Goal: Information Seeking & Learning: Find specific fact

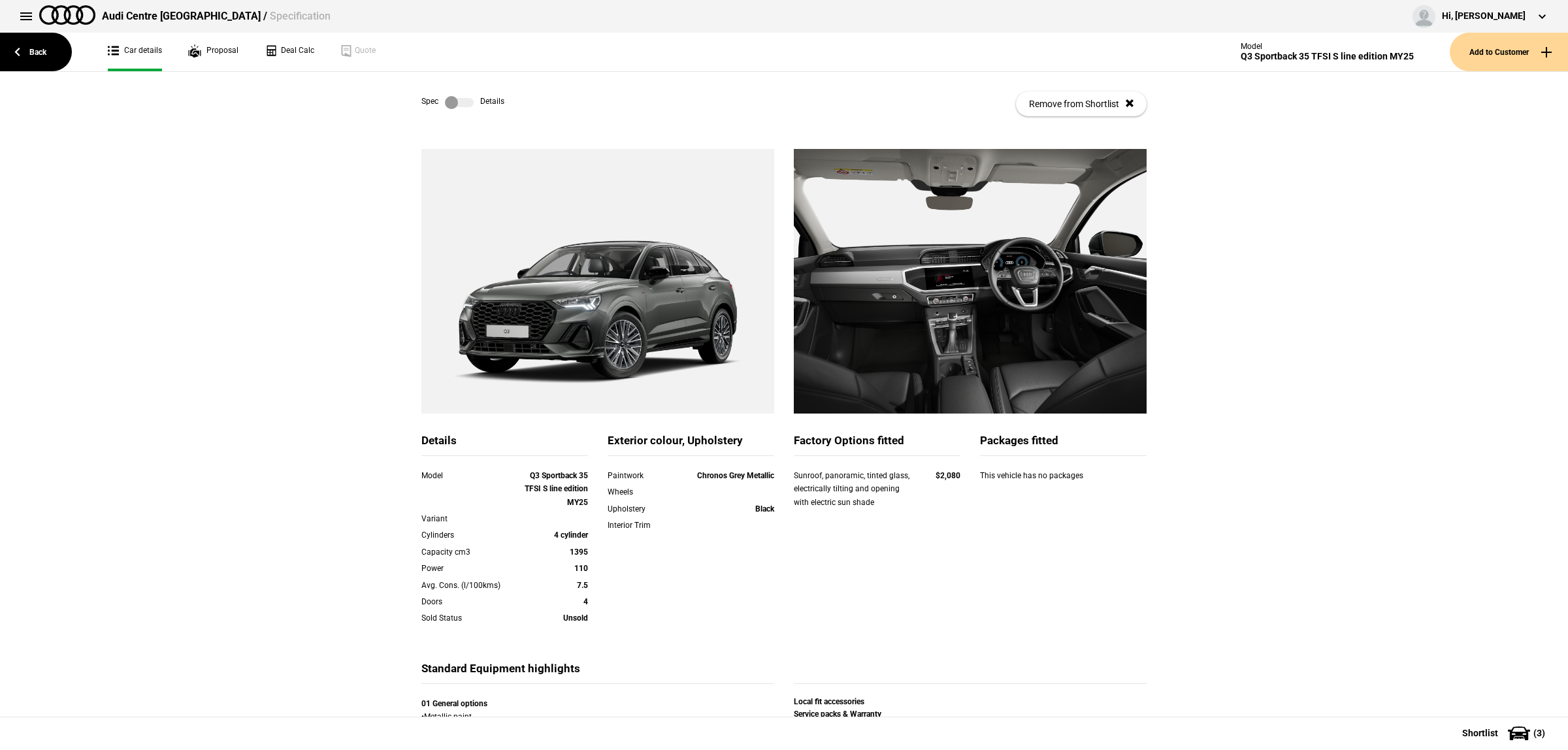
click at [31, 22] on button at bounding box center [26, 16] width 26 height 26
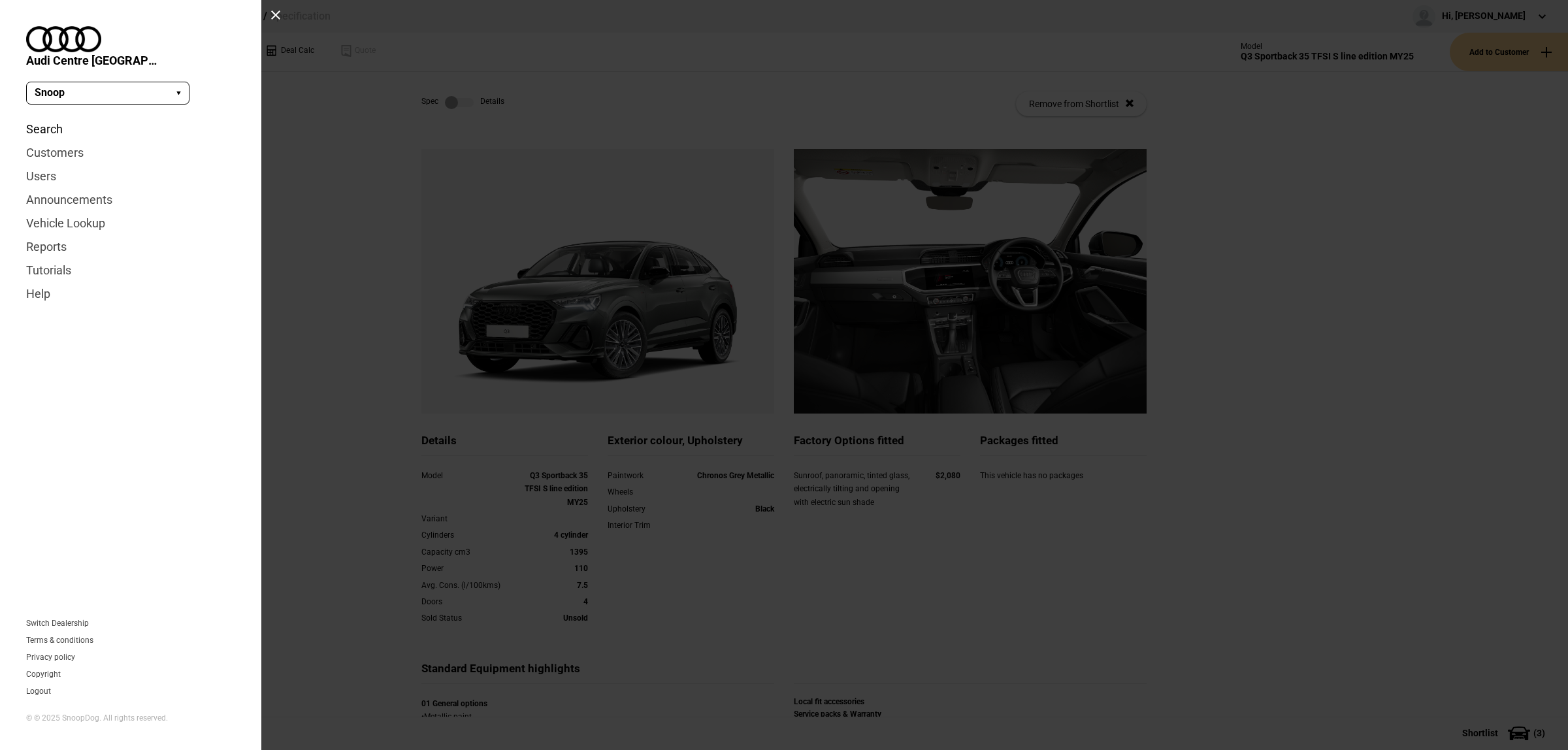
click at [47, 118] on link "Search" at bounding box center [130, 130] width 209 height 24
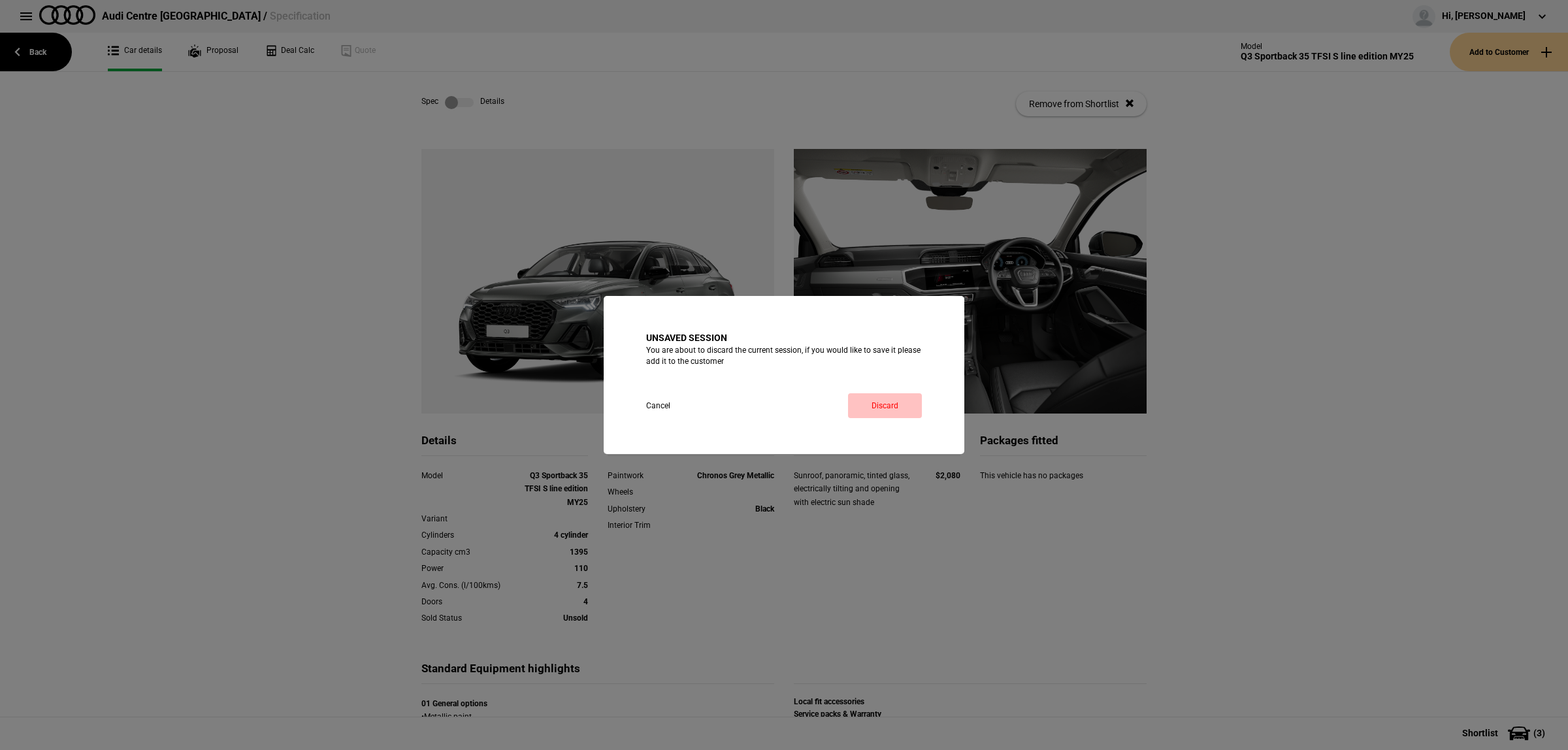
click at [920, 405] on link "Discard" at bounding box center [885, 405] width 74 height 25
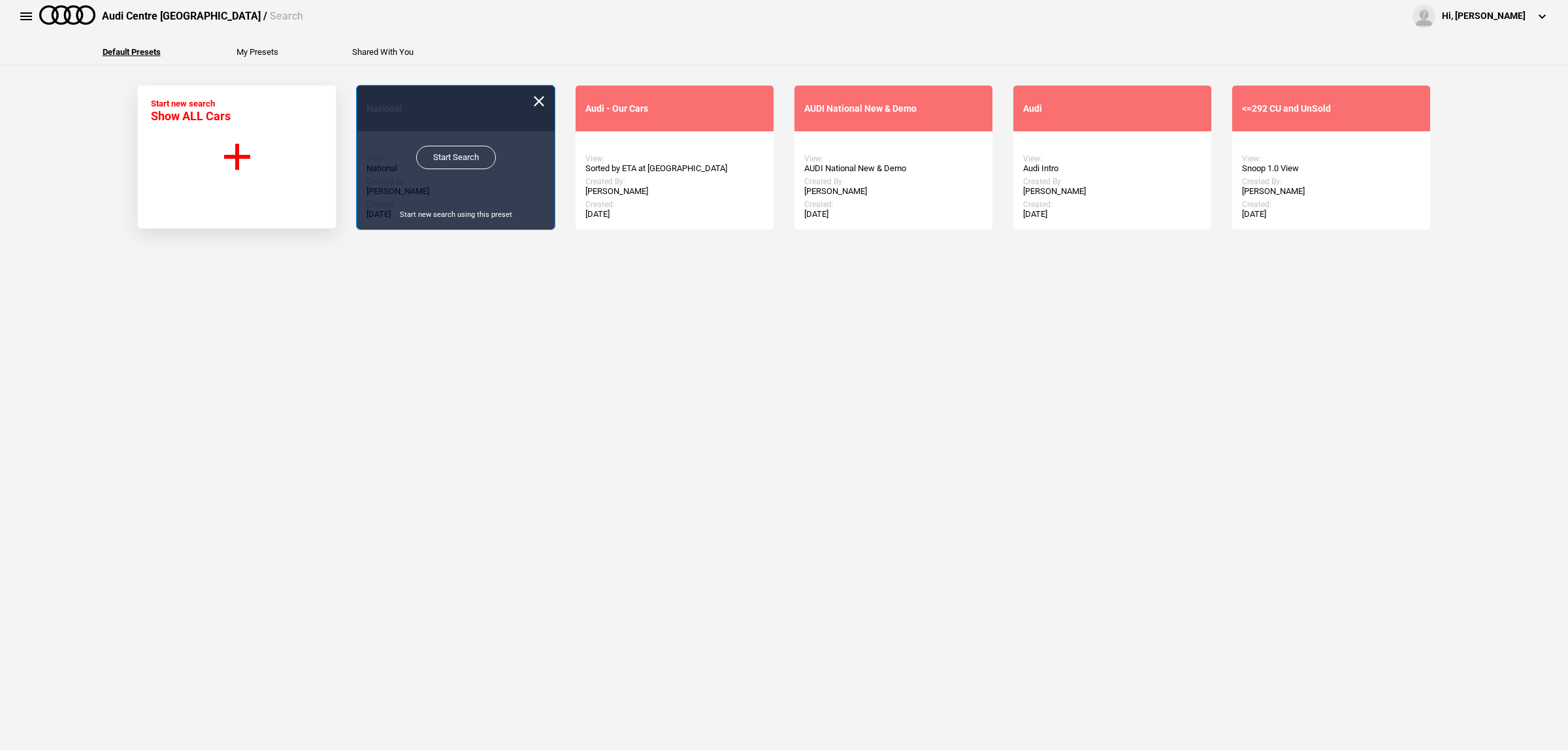
click at [427, 158] on link "Start Search" at bounding box center [456, 158] width 80 height 24
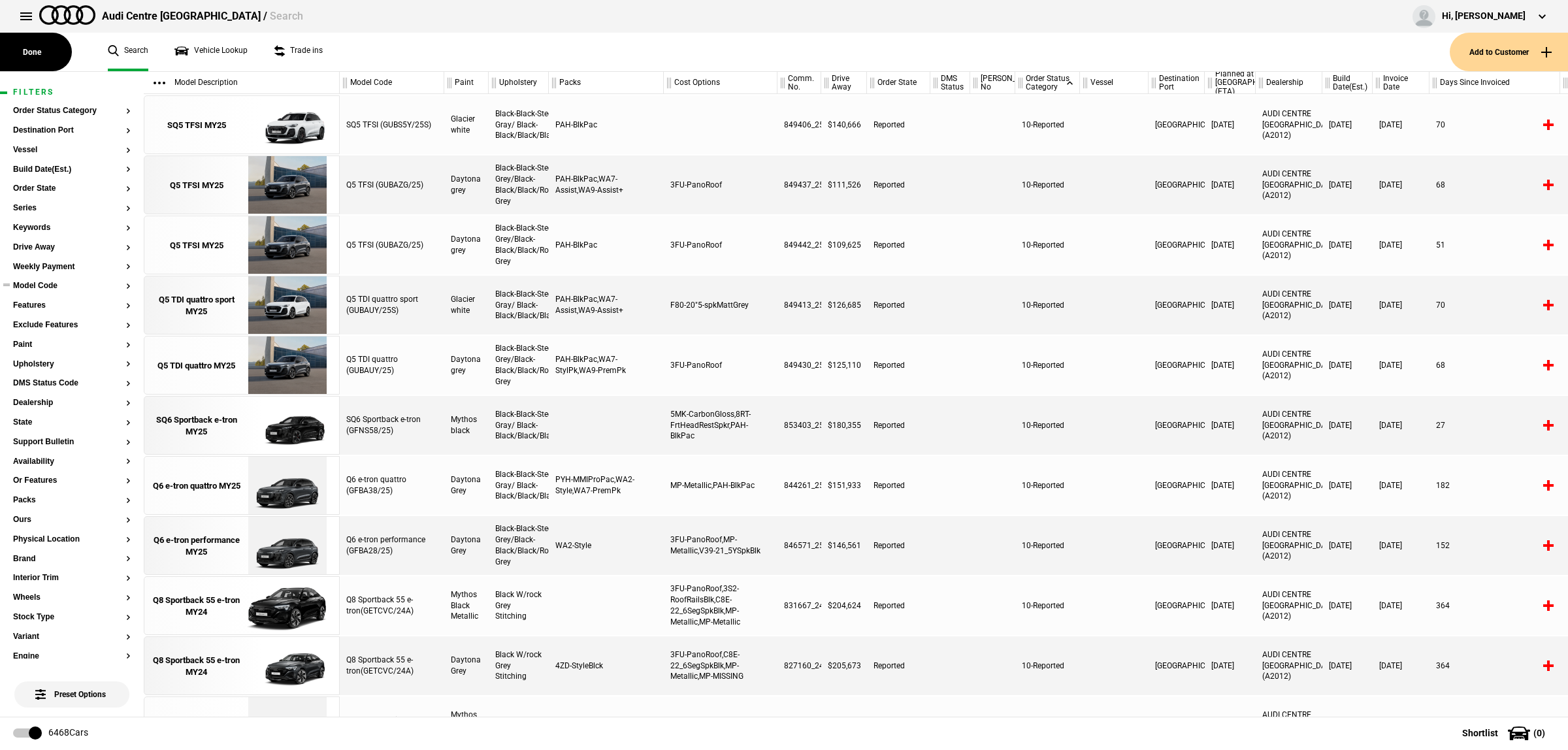
click at [51, 287] on button "Model Code" at bounding box center [72, 286] width 118 height 9
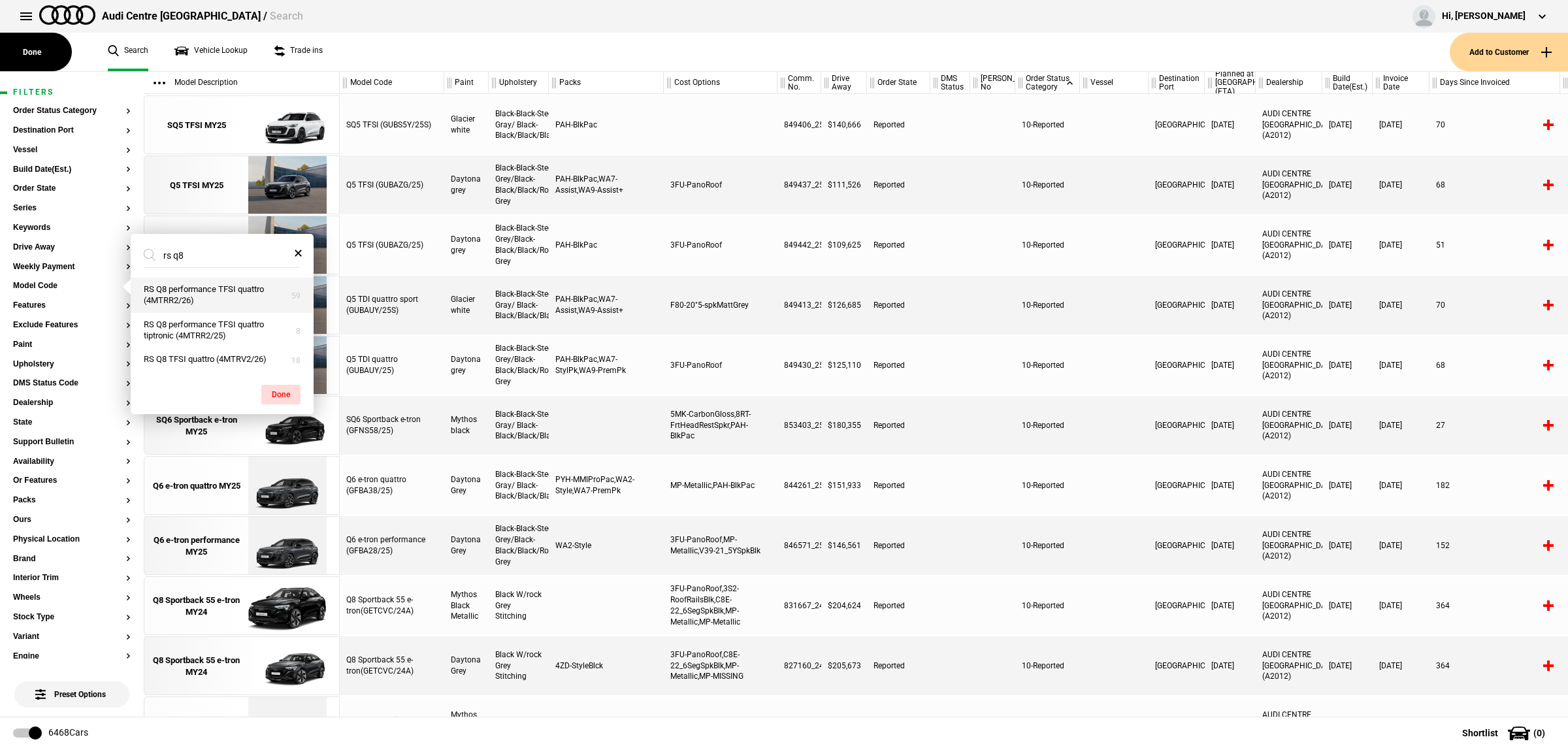
type input "rs q8"
click at [229, 302] on button "RS Q8 performance TFSI quattro (4MTRR2/26)" at bounding box center [222, 295] width 183 height 35
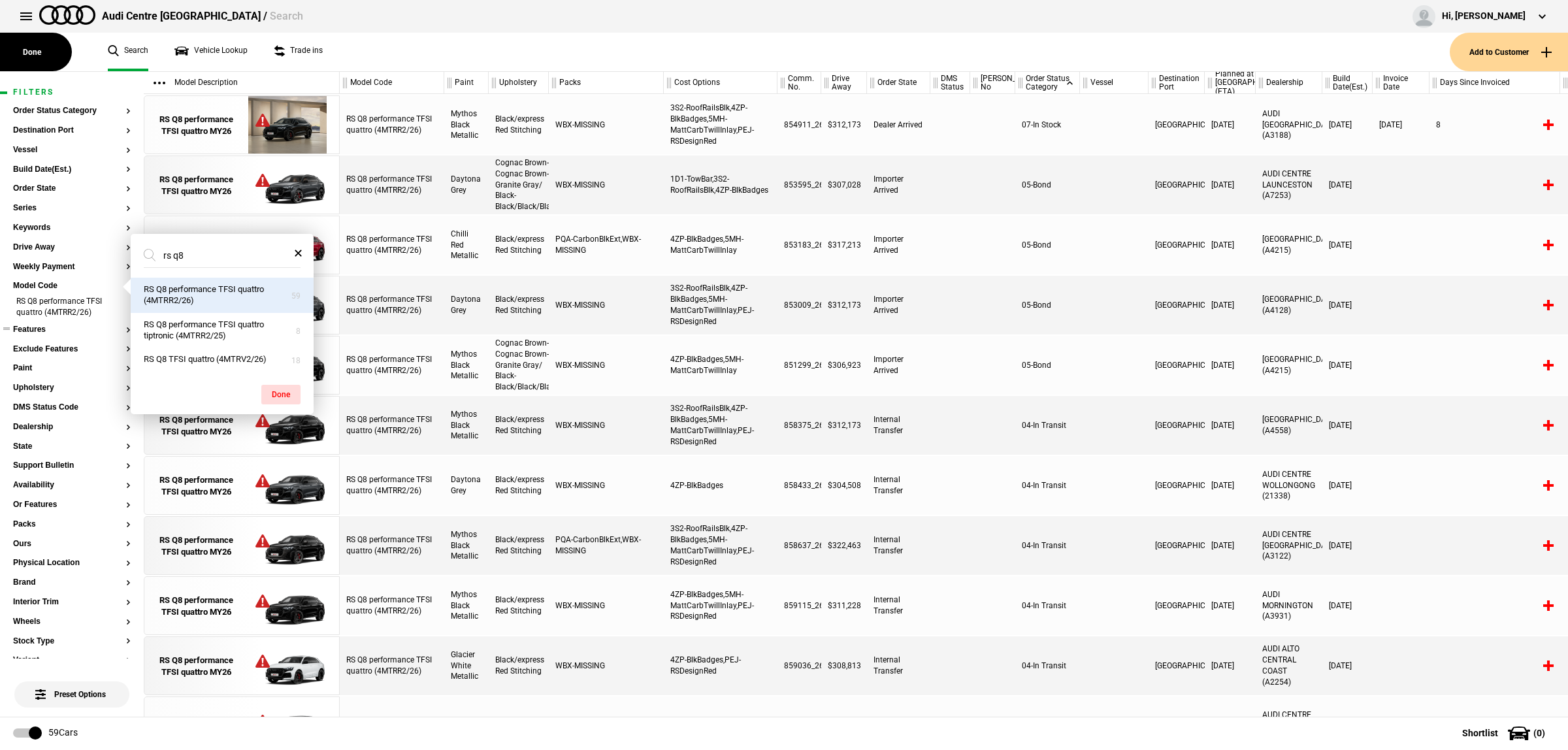
click at [67, 330] on button "Features" at bounding box center [72, 330] width 118 height 9
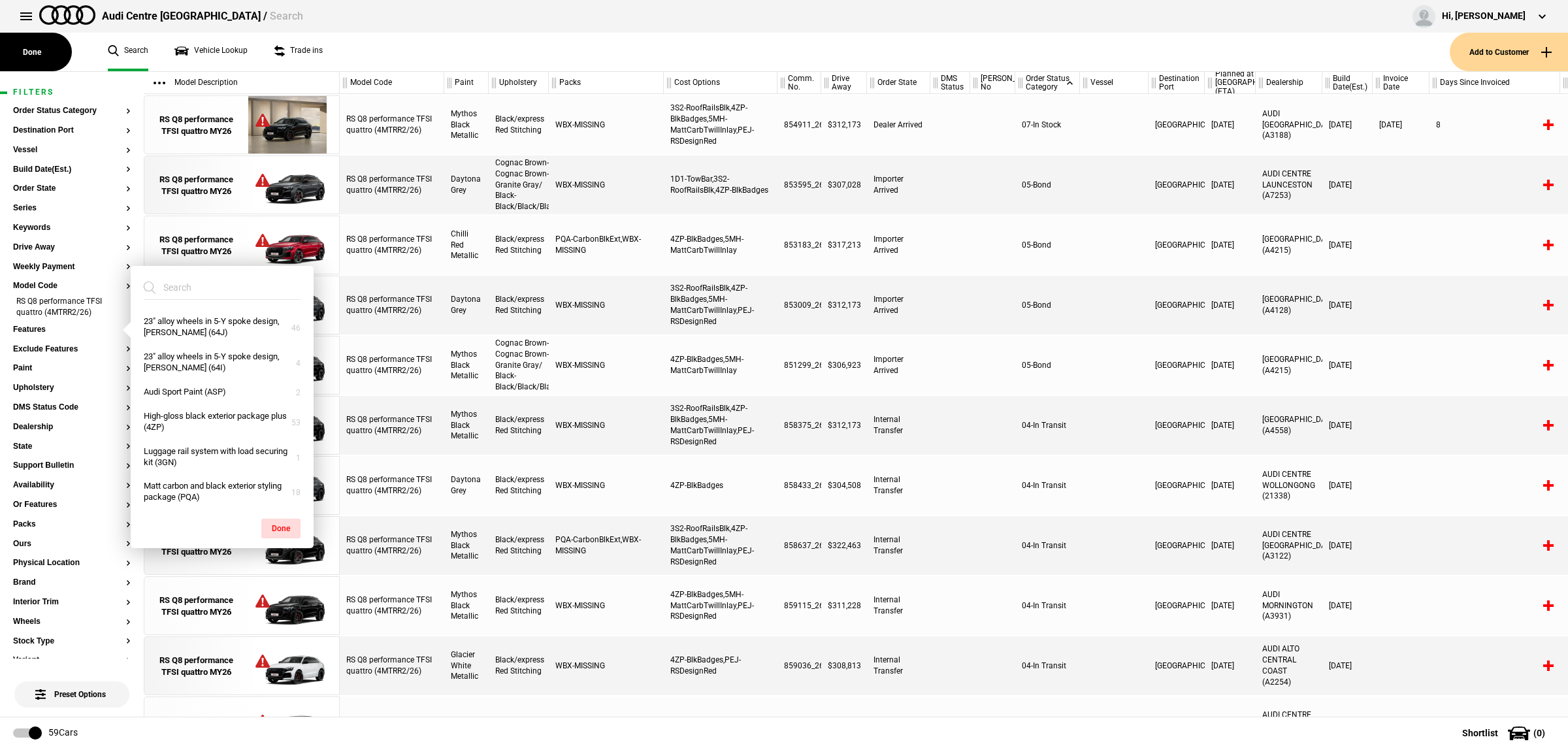
click at [220, 285] on input "search" at bounding box center [214, 287] width 141 height 24
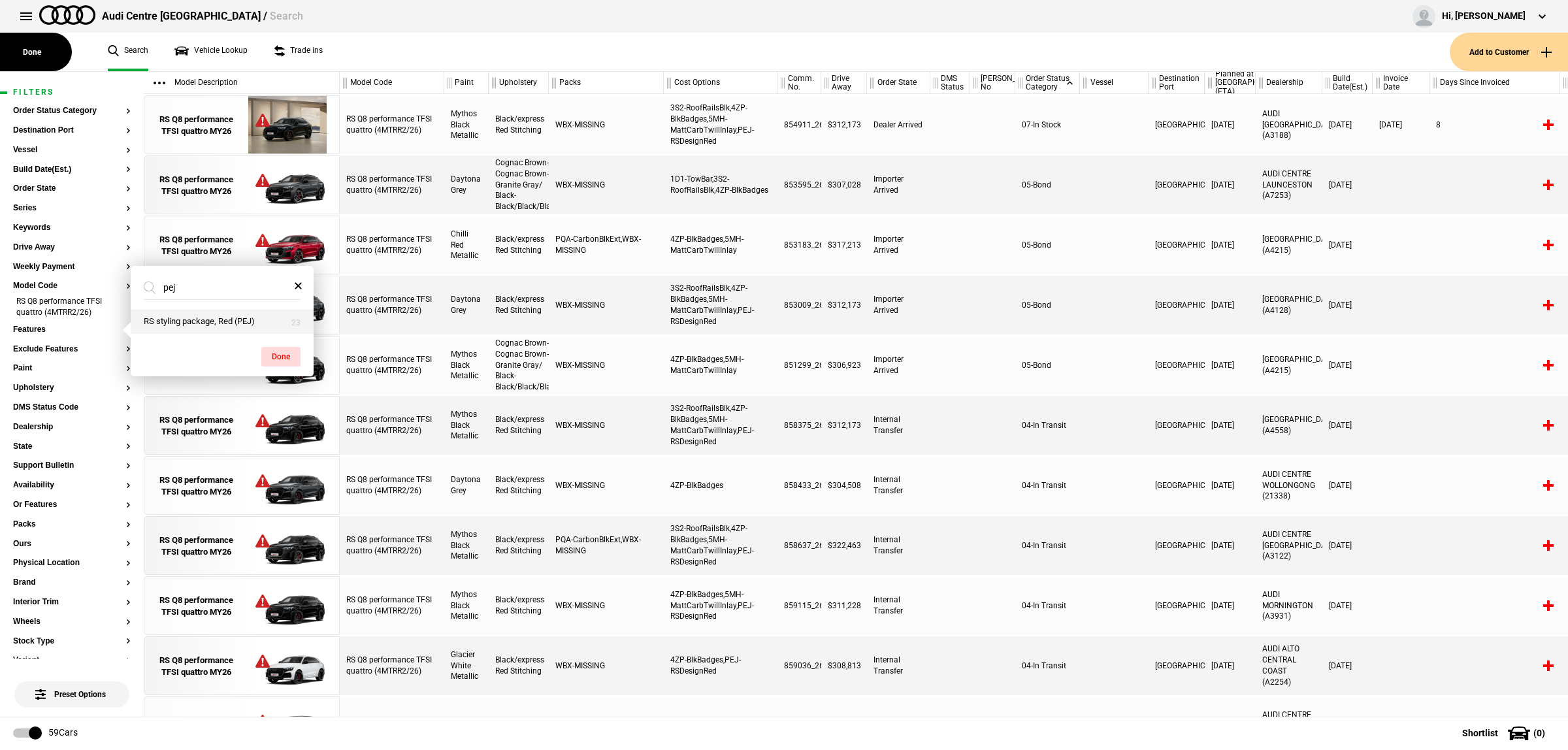
type input "pej"
click at [230, 318] on button "RS styling package, Red (PEJ)" at bounding box center [222, 322] width 183 height 24
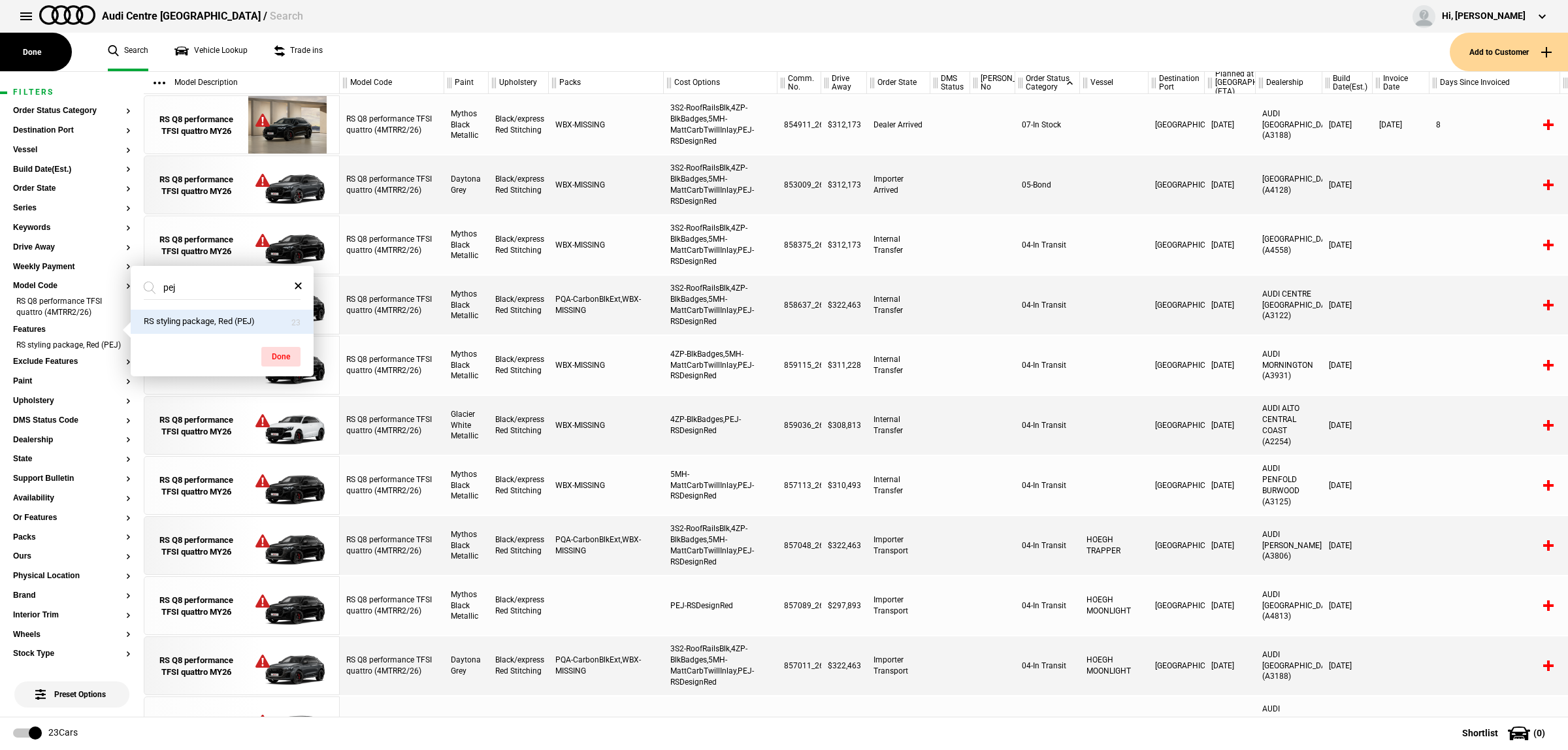
click at [1141, 376] on div at bounding box center [1114, 365] width 68 height 59
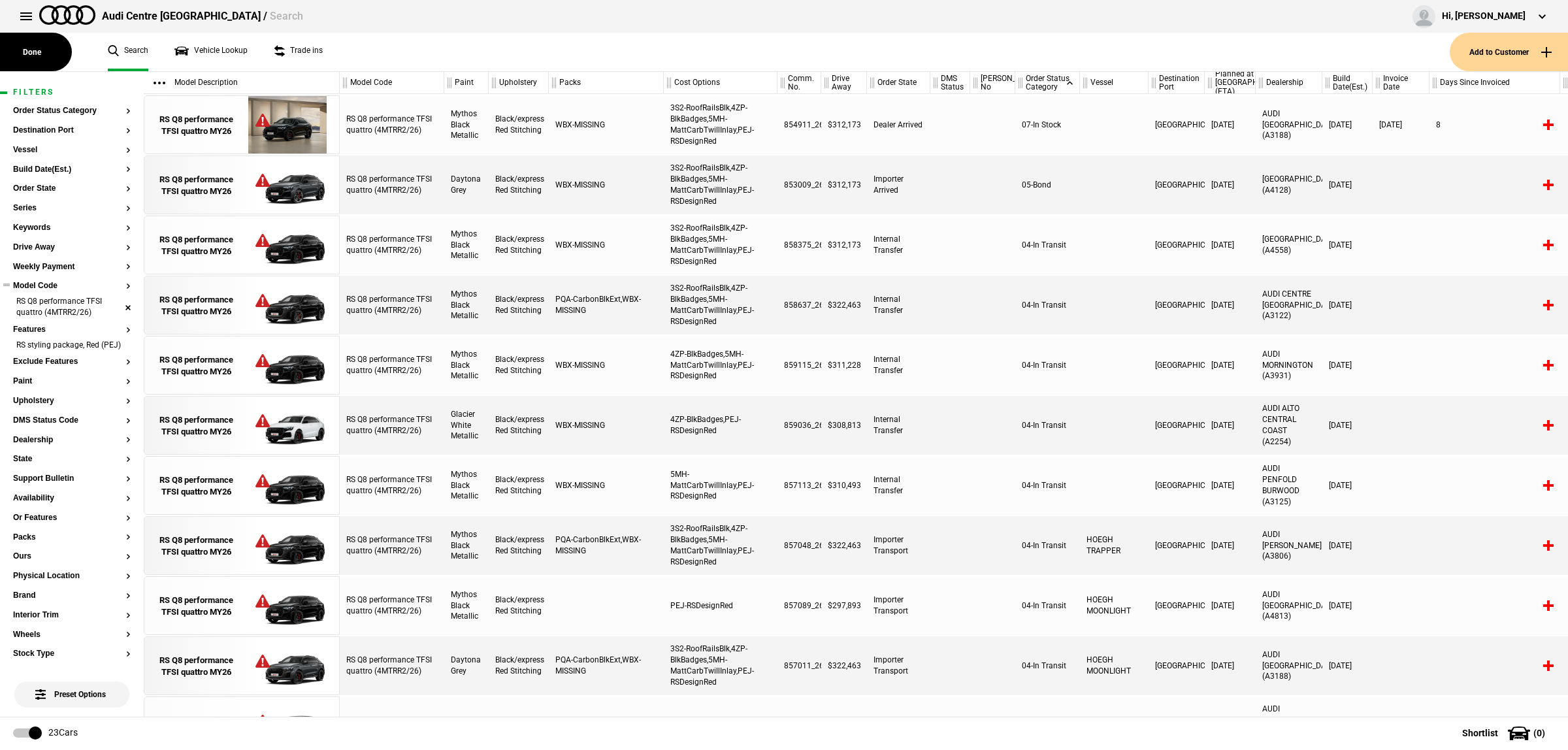
click at [115, 305] on li "RS Q8 performance TFSI quattro (4MTRR2/26)" at bounding box center [72, 308] width 118 height 24
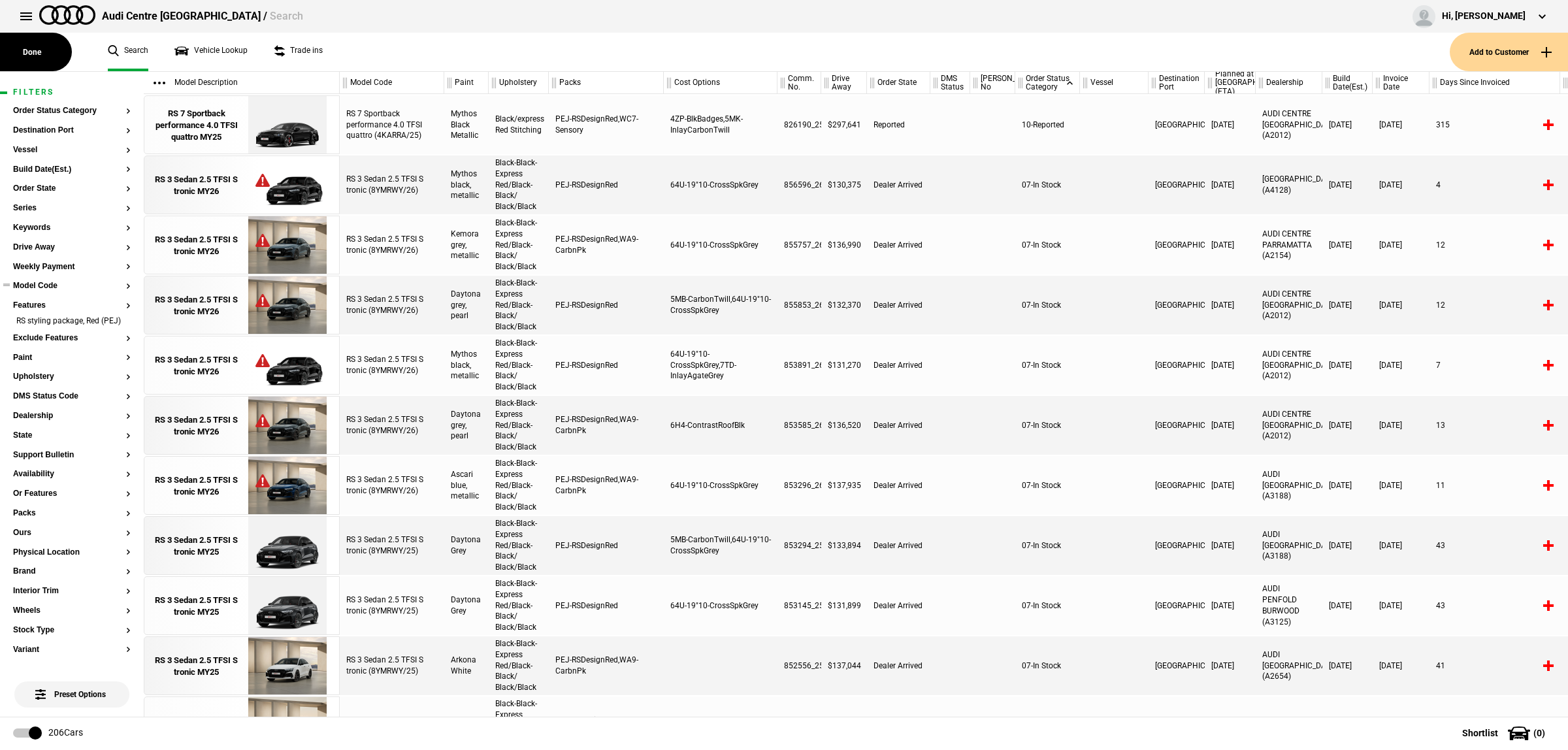
click at [83, 293] on section "Model Code" at bounding box center [72, 291] width 118 height 19
click at [40, 285] on button "Model Code" at bounding box center [72, 286] width 118 height 9
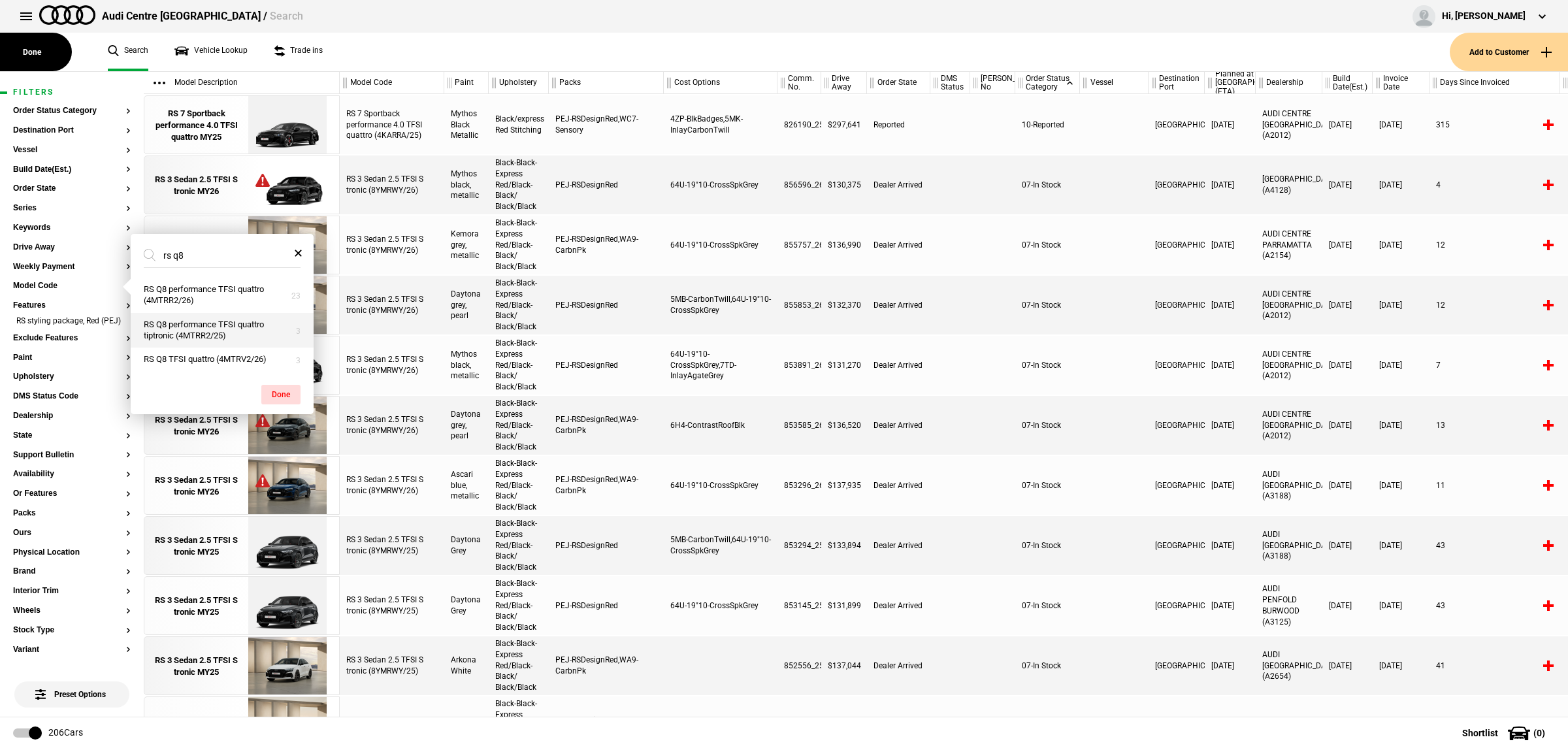
type input "rs q8"
click at [216, 337] on button "RS Q8 performance TFSI quattro tiptronic (4MTRR2/25)" at bounding box center [222, 330] width 183 height 35
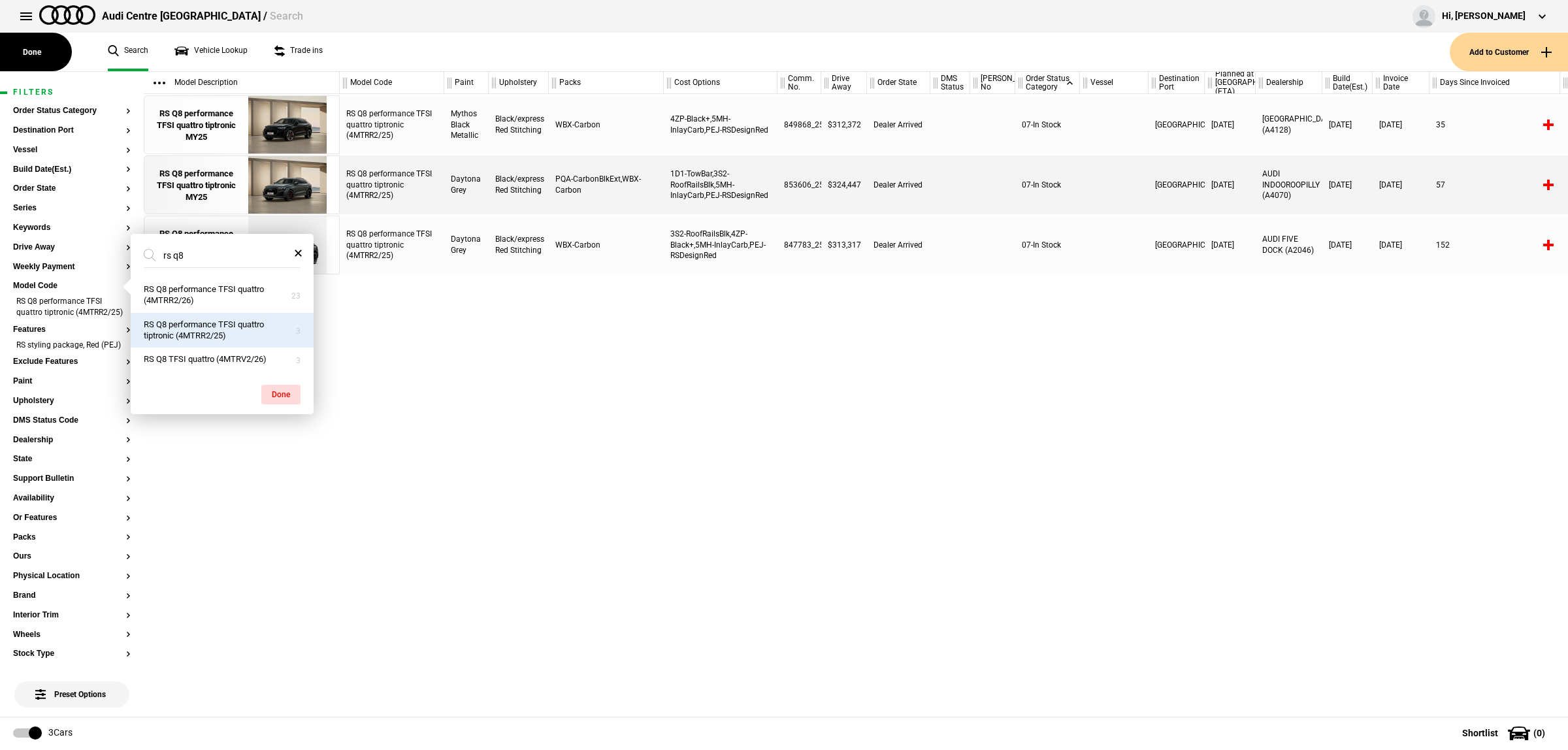
click at [952, 550] on div "RS Q8 performance TFSI quattro tiptronic (4MTRR2/25) Mythos Black Metallic Blac…" at bounding box center [954, 405] width 1228 height 623
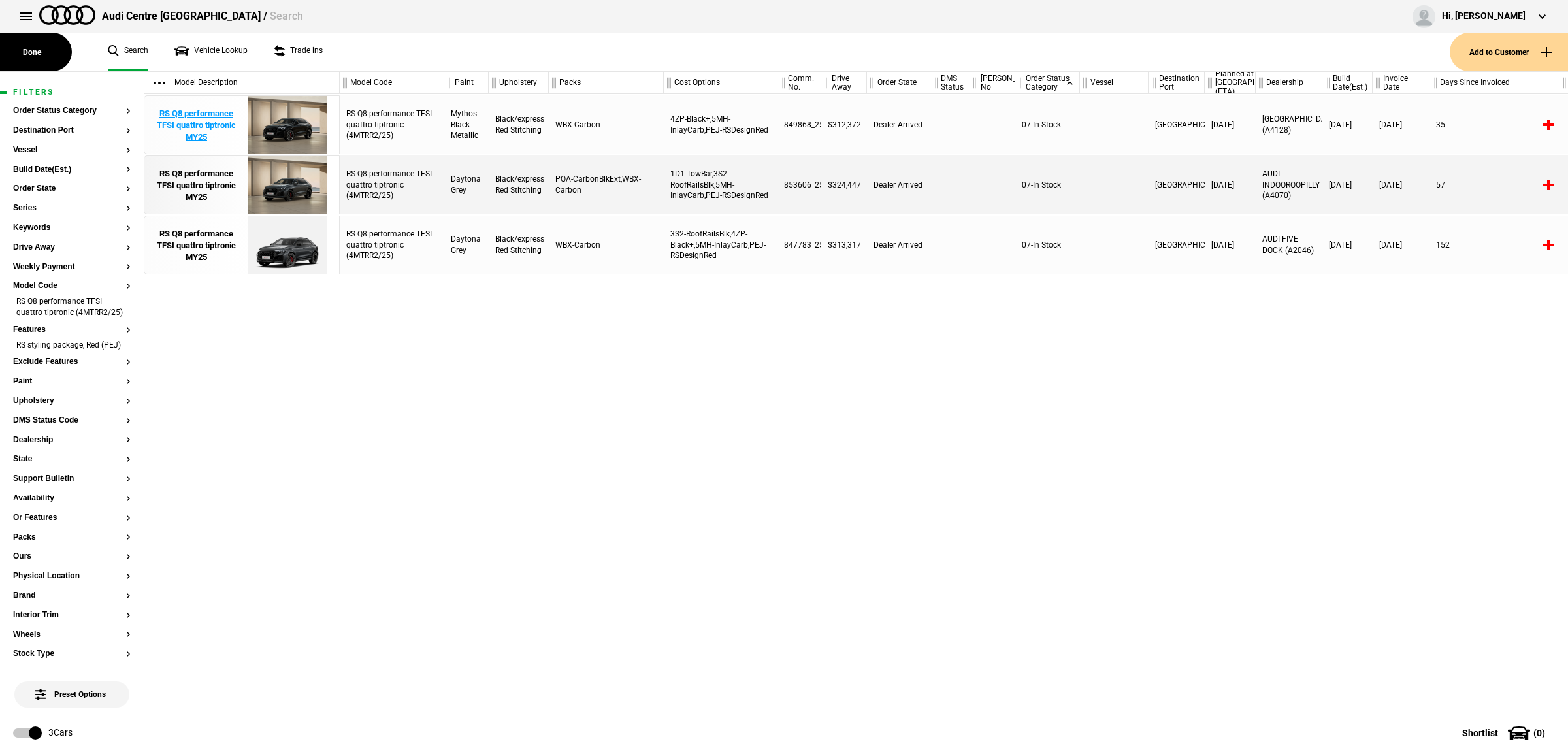
click at [296, 131] on img at bounding box center [287, 125] width 91 height 59
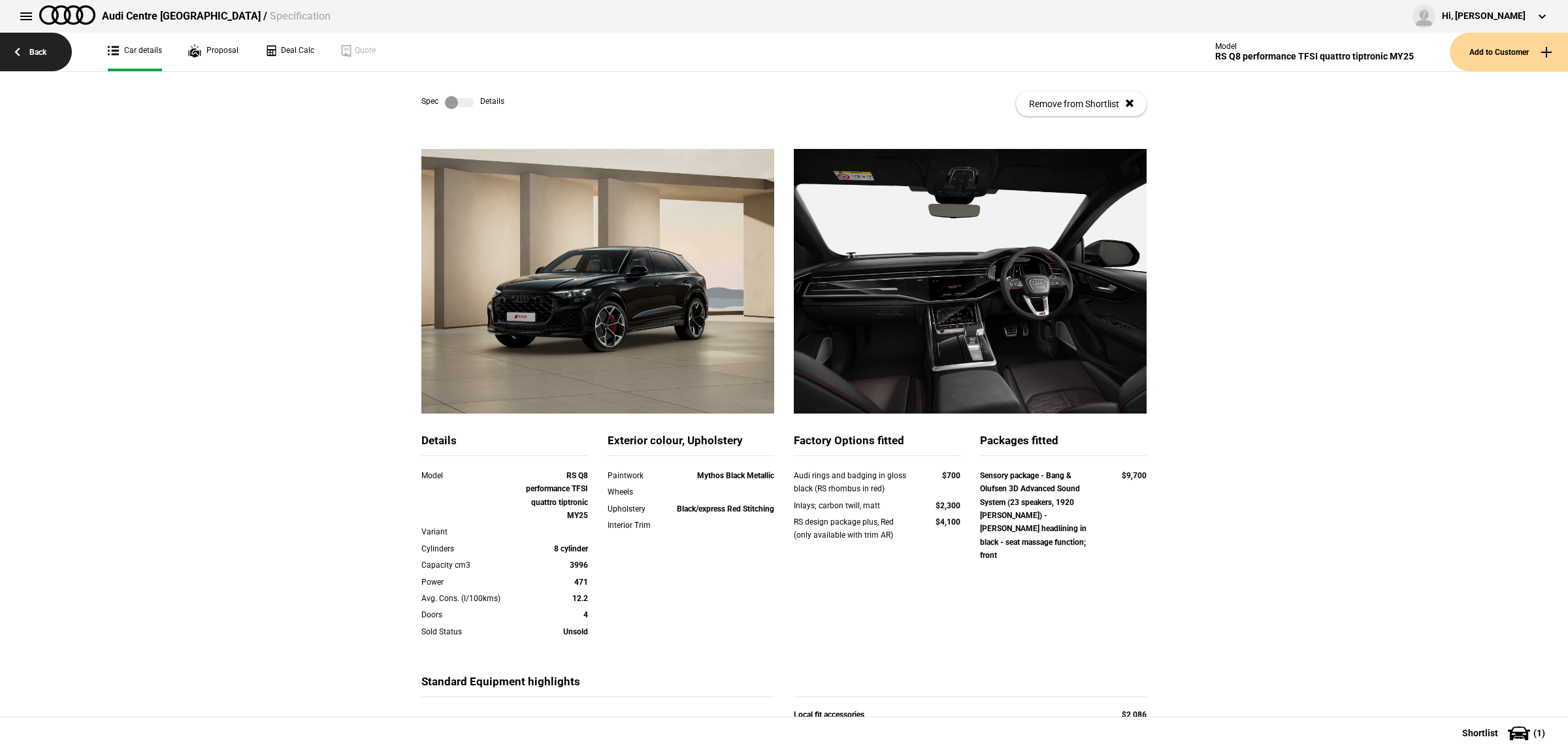
click at [63, 46] on link "Back" at bounding box center [36, 52] width 72 height 39
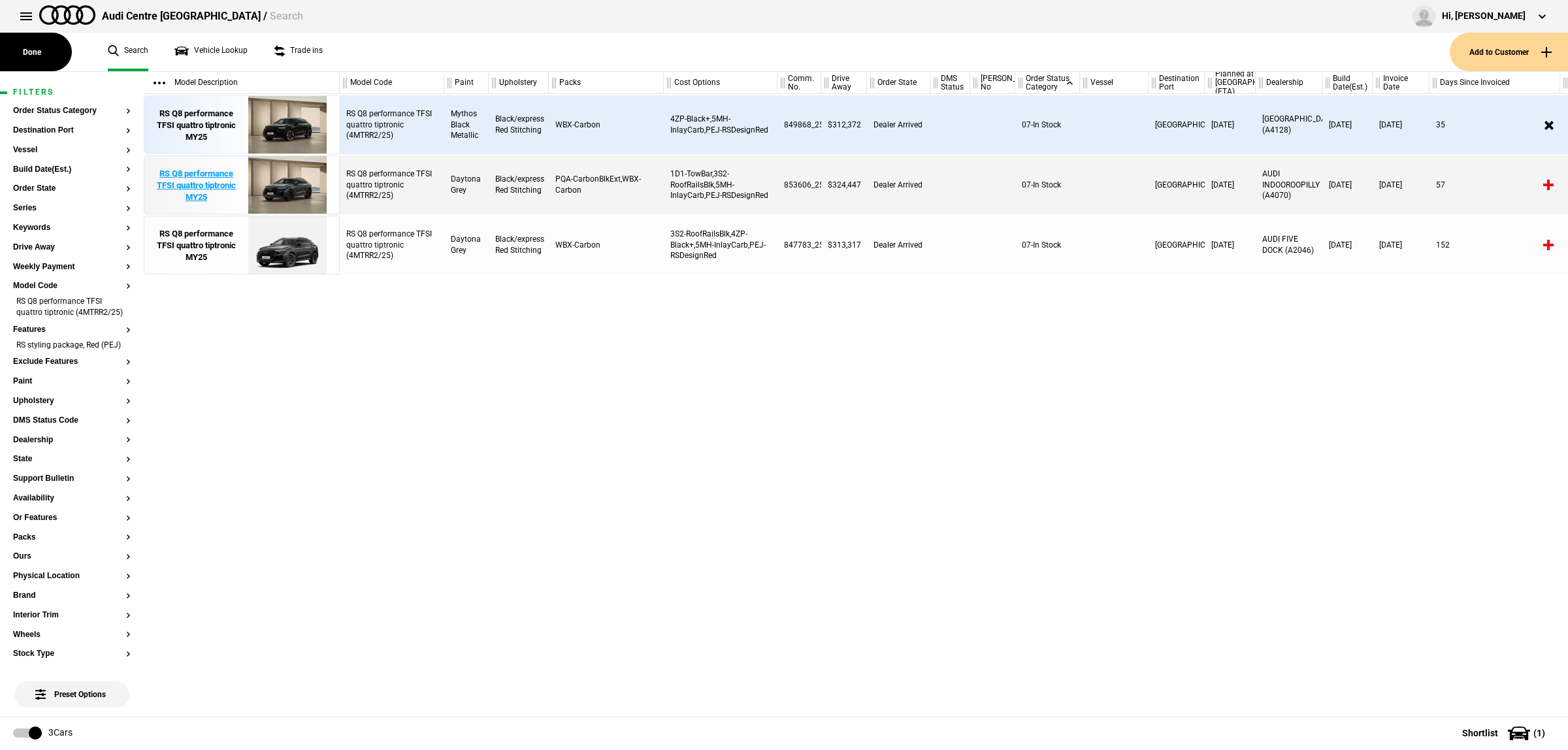
click at [262, 194] on img at bounding box center [287, 185] width 91 height 59
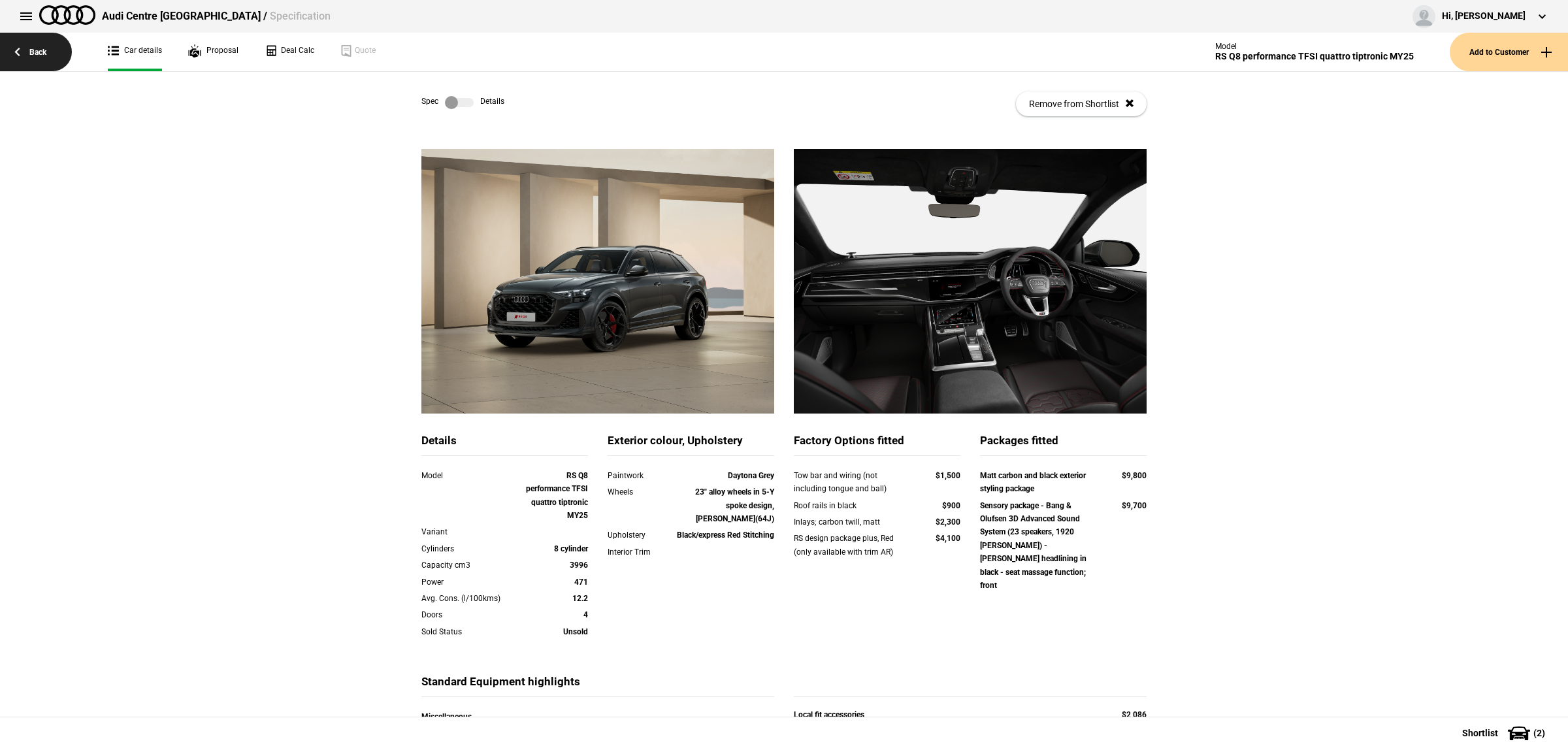
click at [36, 44] on link "Back" at bounding box center [36, 52] width 72 height 39
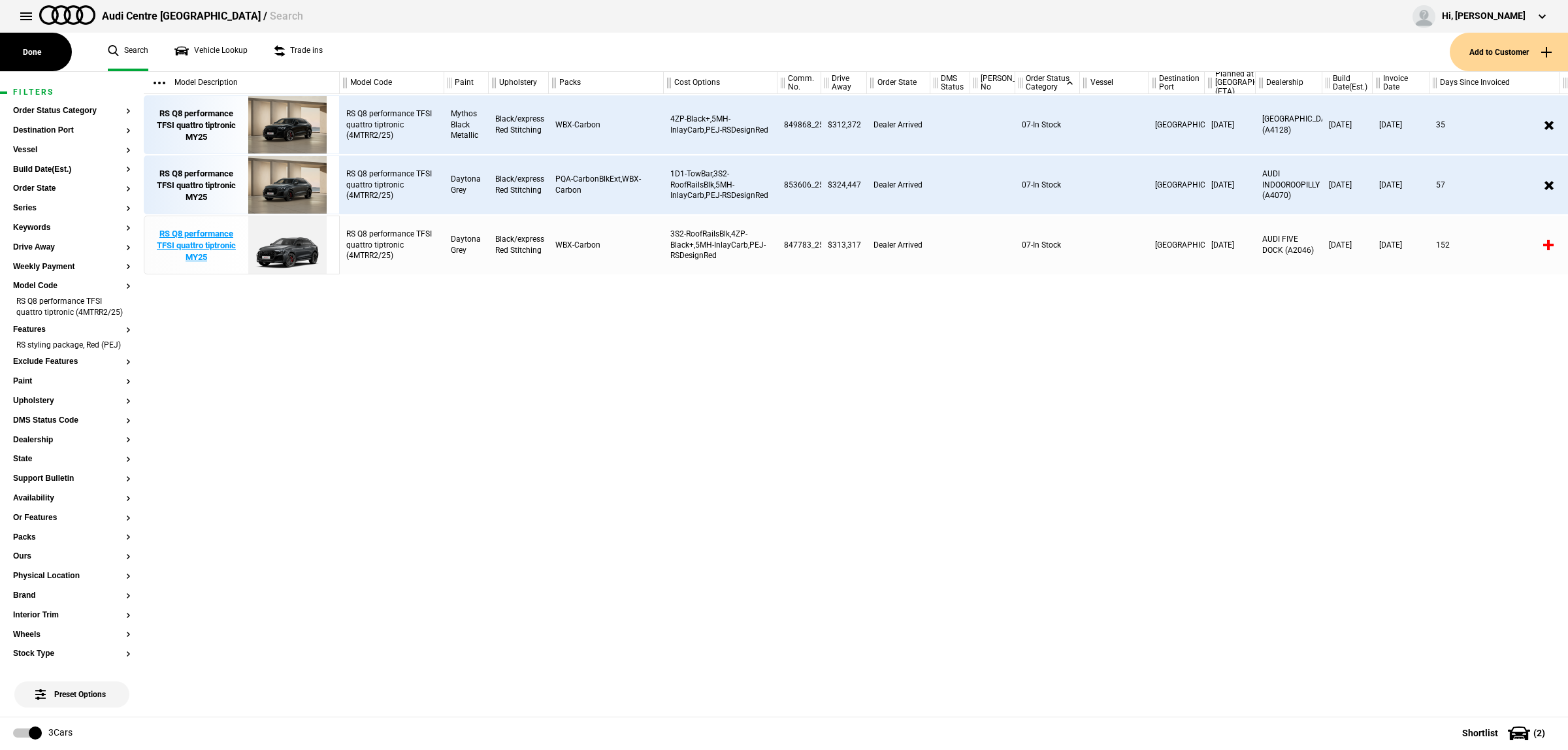
click at [301, 257] on img at bounding box center [287, 245] width 91 height 59
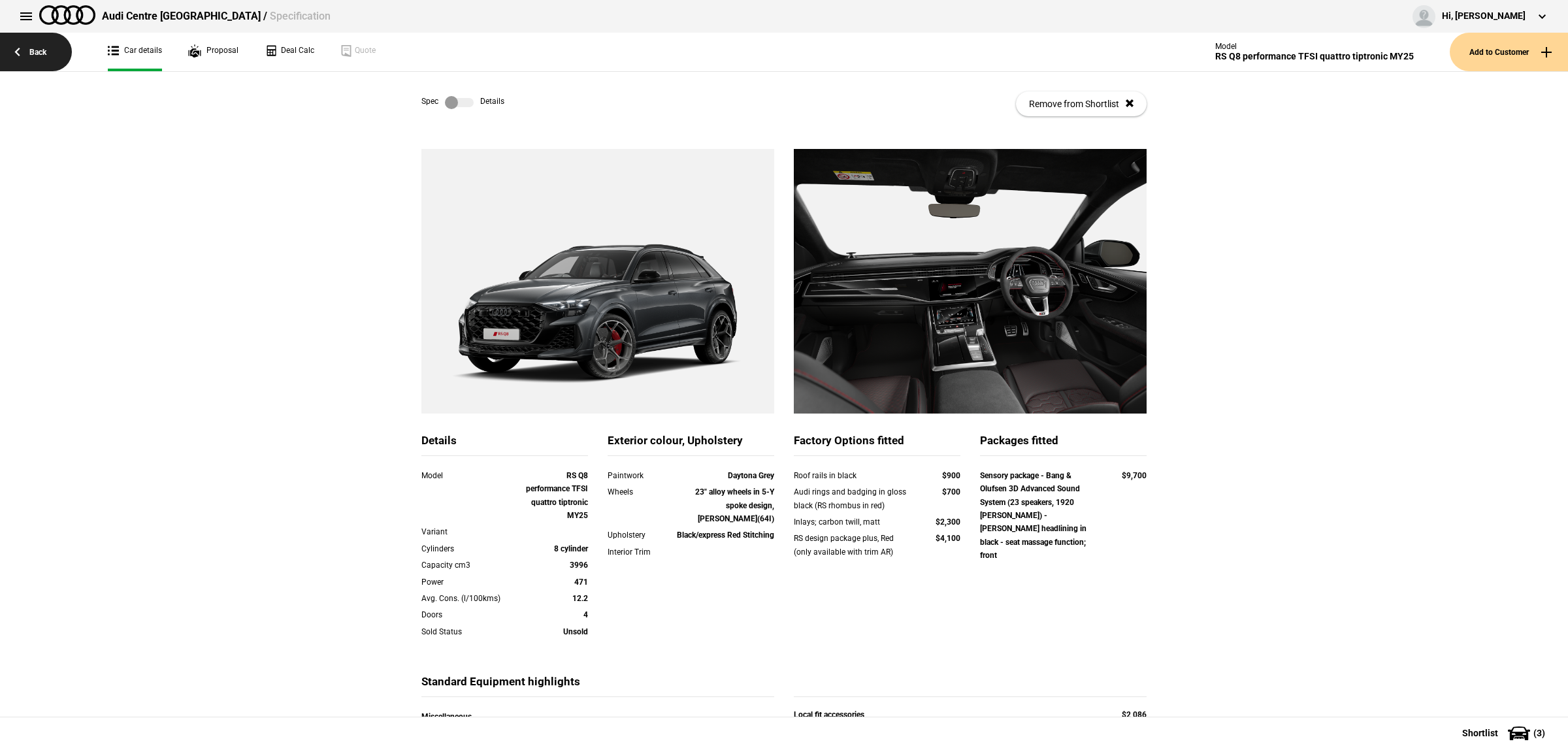
click at [28, 53] on link "Back" at bounding box center [36, 52] width 72 height 39
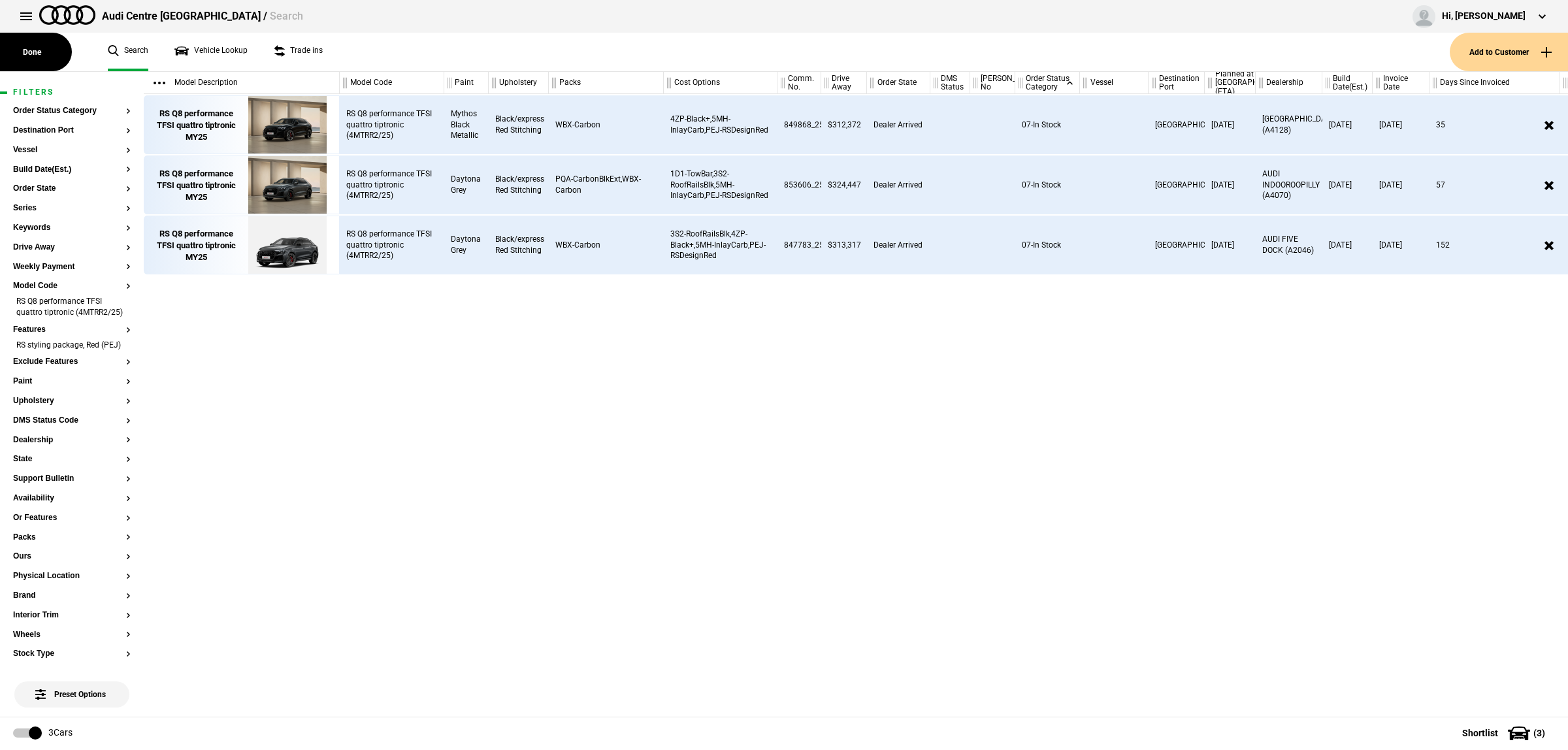
click at [1134, 246] on div at bounding box center [1114, 245] width 68 height 59
click at [298, 258] on img at bounding box center [287, 245] width 91 height 59
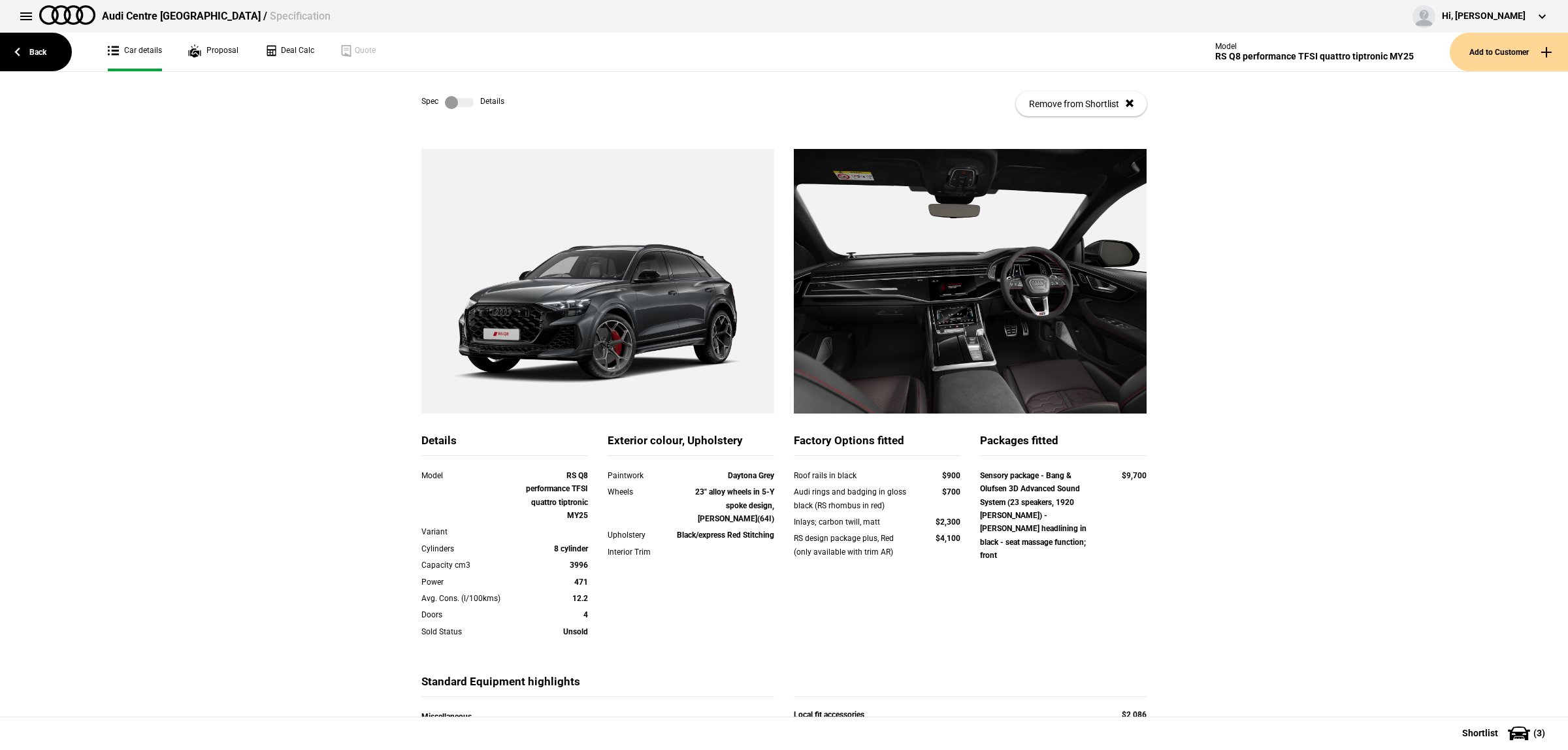
click at [465, 100] on label at bounding box center [459, 103] width 29 height 13
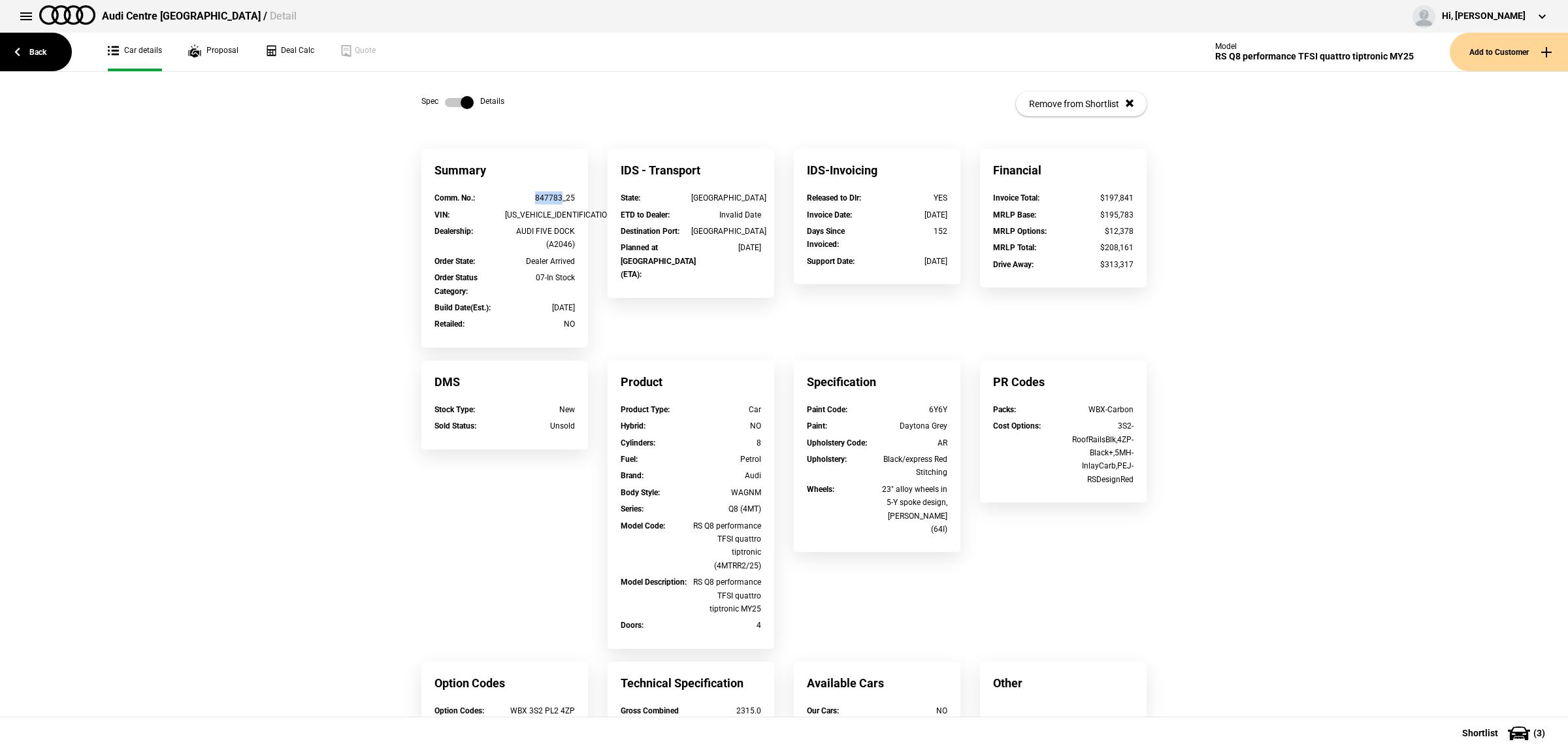
drag, startPoint x: 555, startPoint y: 197, endPoint x: 509, endPoint y: 196, distance: 46.0
click at [509, 196] on div "847783_25" at bounding box center [540, 198] width 71 height 13
copy div "847783"
click at [45, 40] on link "Back" at bounding box center [36, 52] width 72 height 39
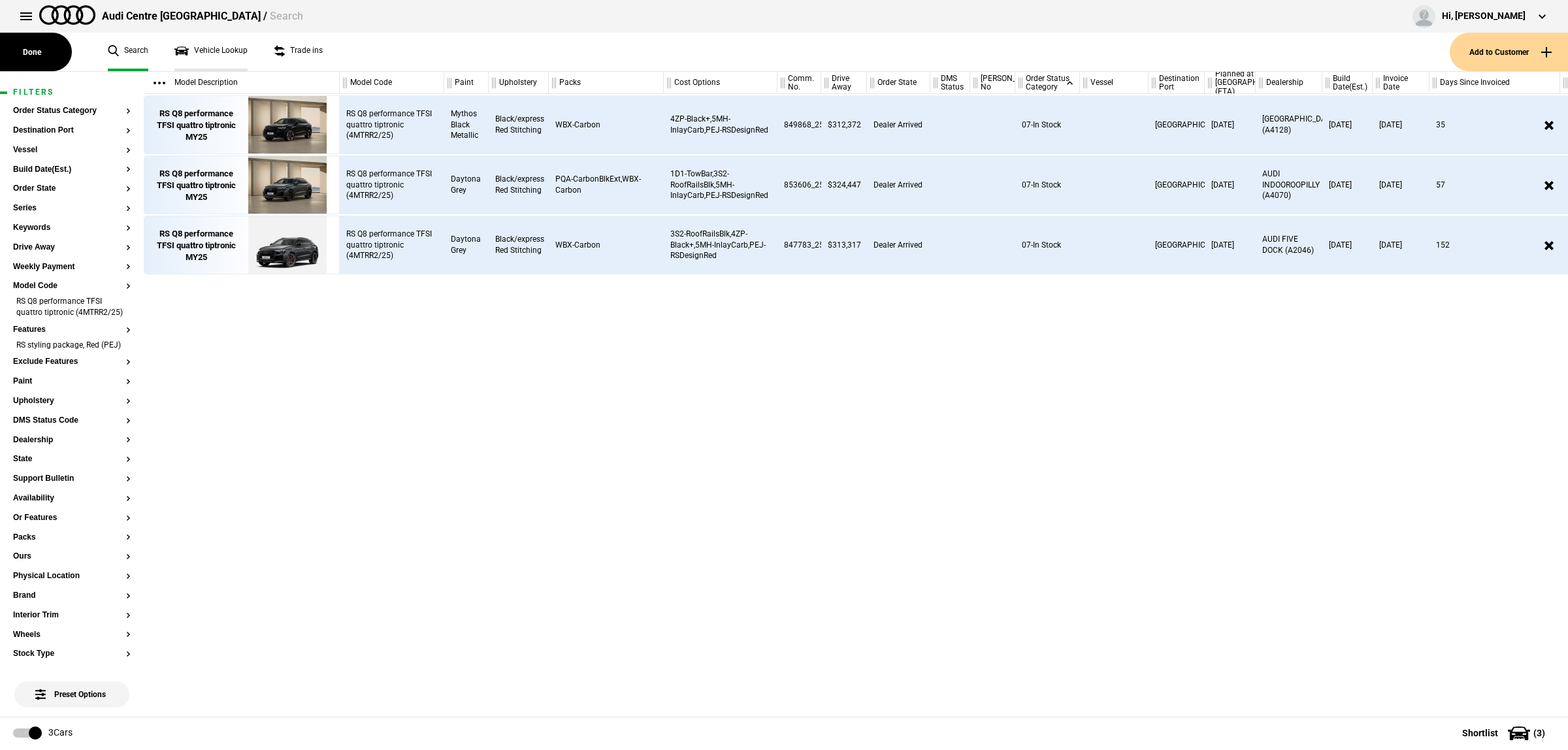
click at [229, 40] on link "Vehicle Lookup" at bounding box center [211, 52] width 73 height 39
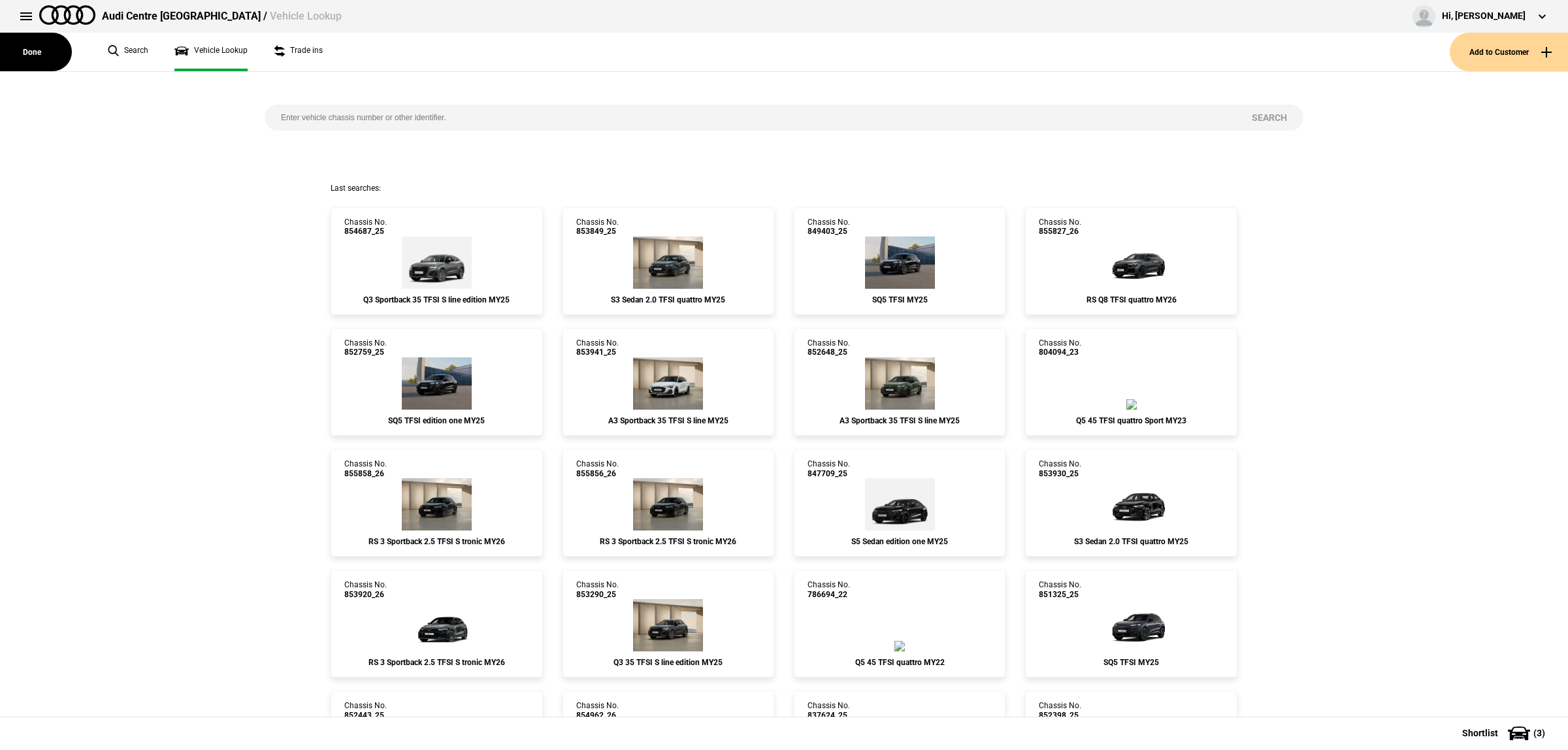
click at [396, 123] on input "search" at bounding box center [750, 117] width 971 height 26
paste input "WAUZZZ4M3SD019617"
type input "WAUZZZ4M3SD019617"
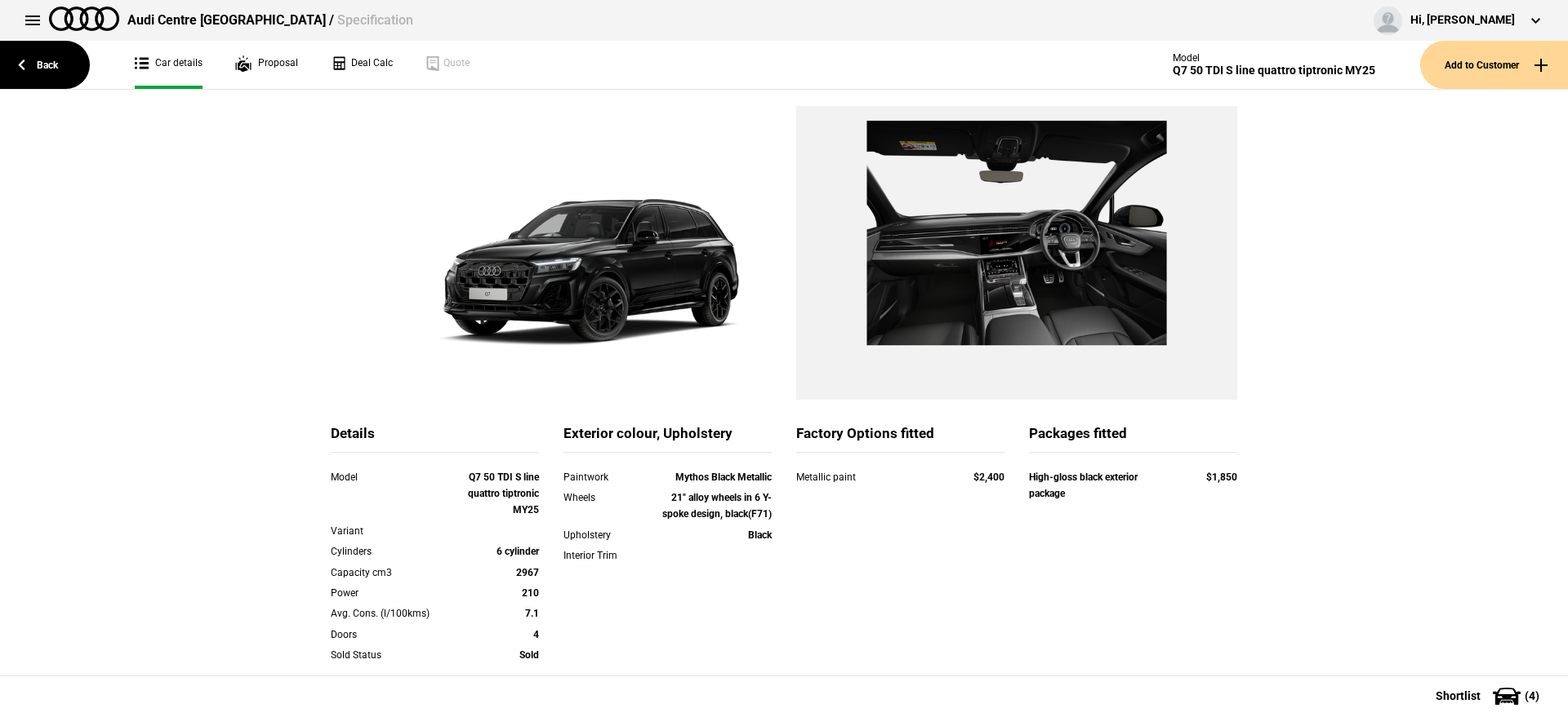
scroll to position [81, 0]
click at [36, 67] on link "Back" at bounding box center [45, 65] width 90 height 48
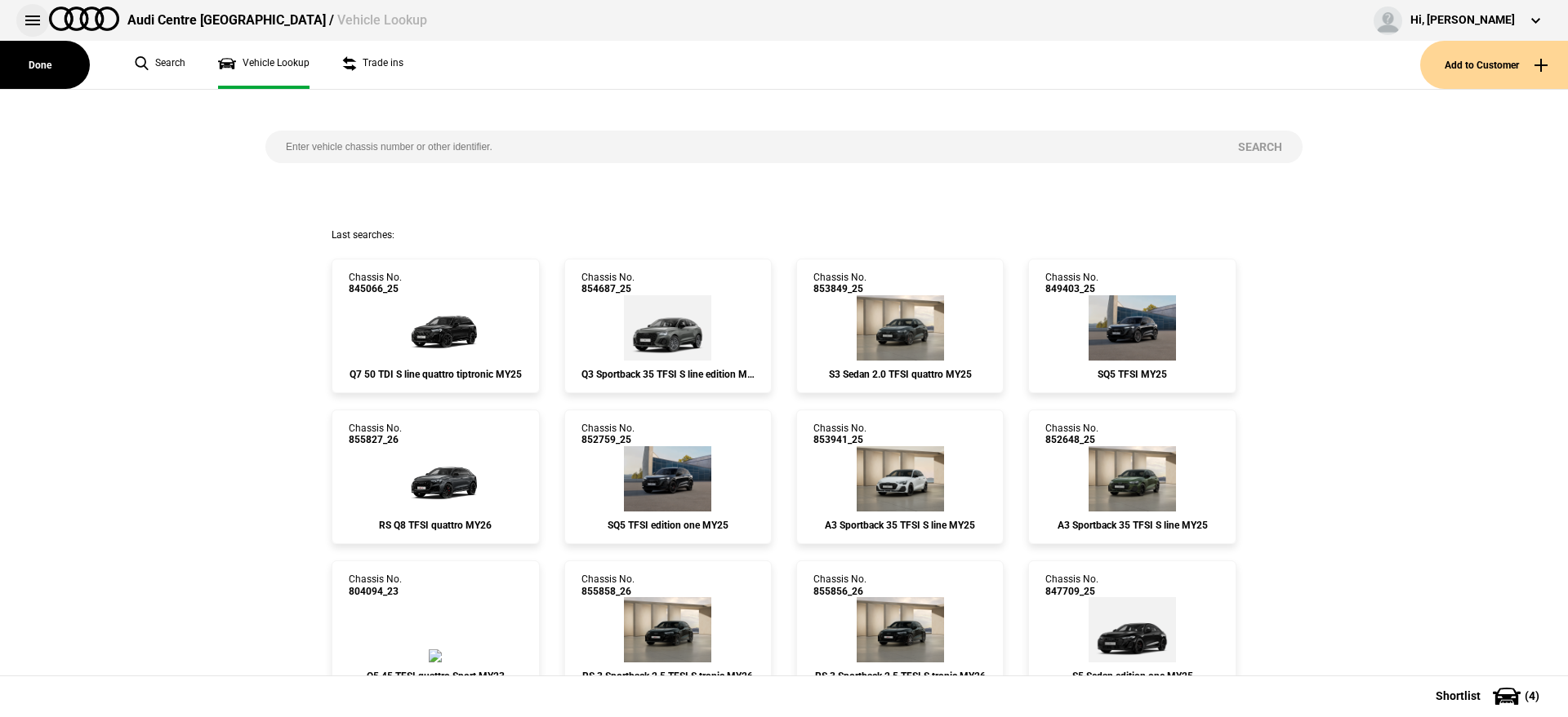
click at [18, 17] on button at bounding box center [33, 20] width 33 height 33
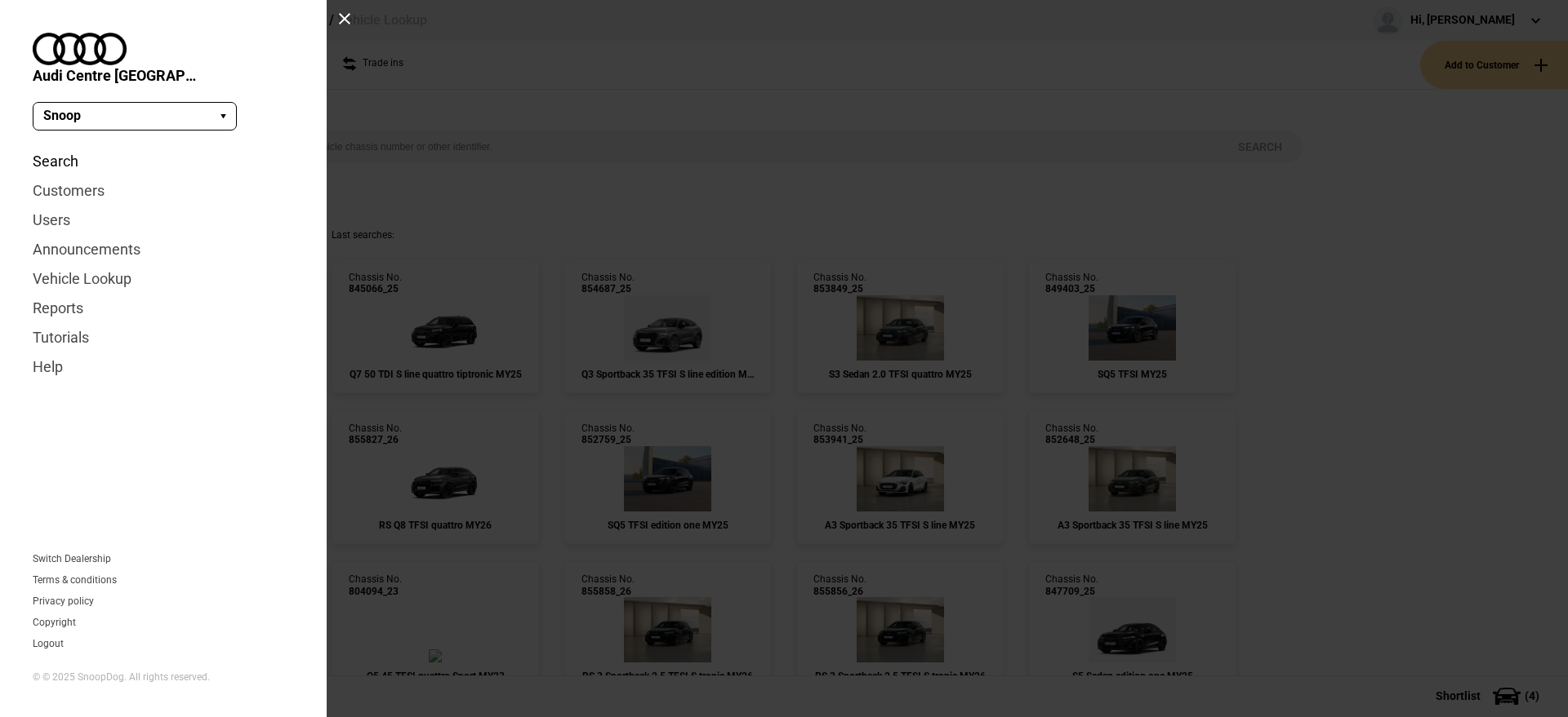
click at [74, 147] on link "Search" at bounding box center [163, 162] width 261 height 30
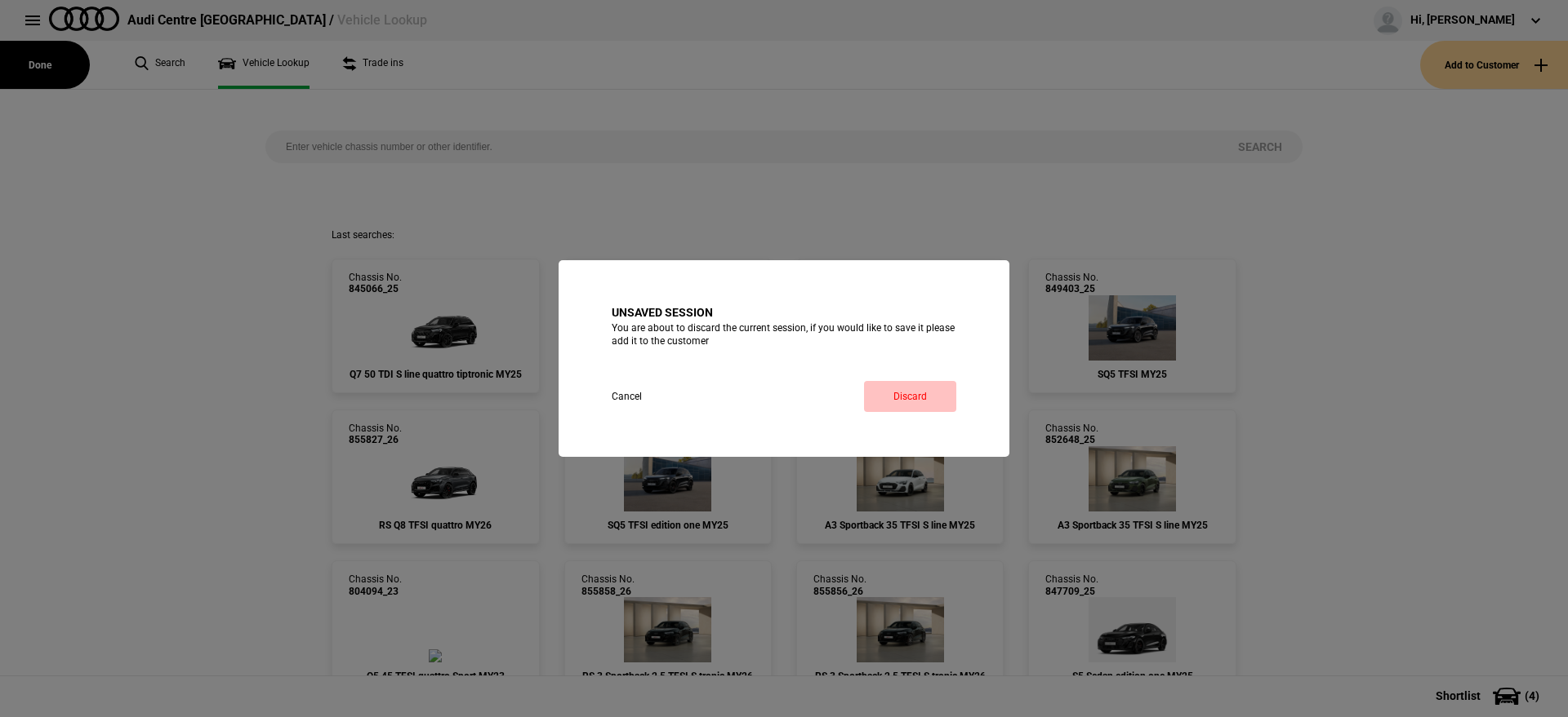
click at [932, 384] on link "Discard" at bounding box center [909, 396] width 92 height 31
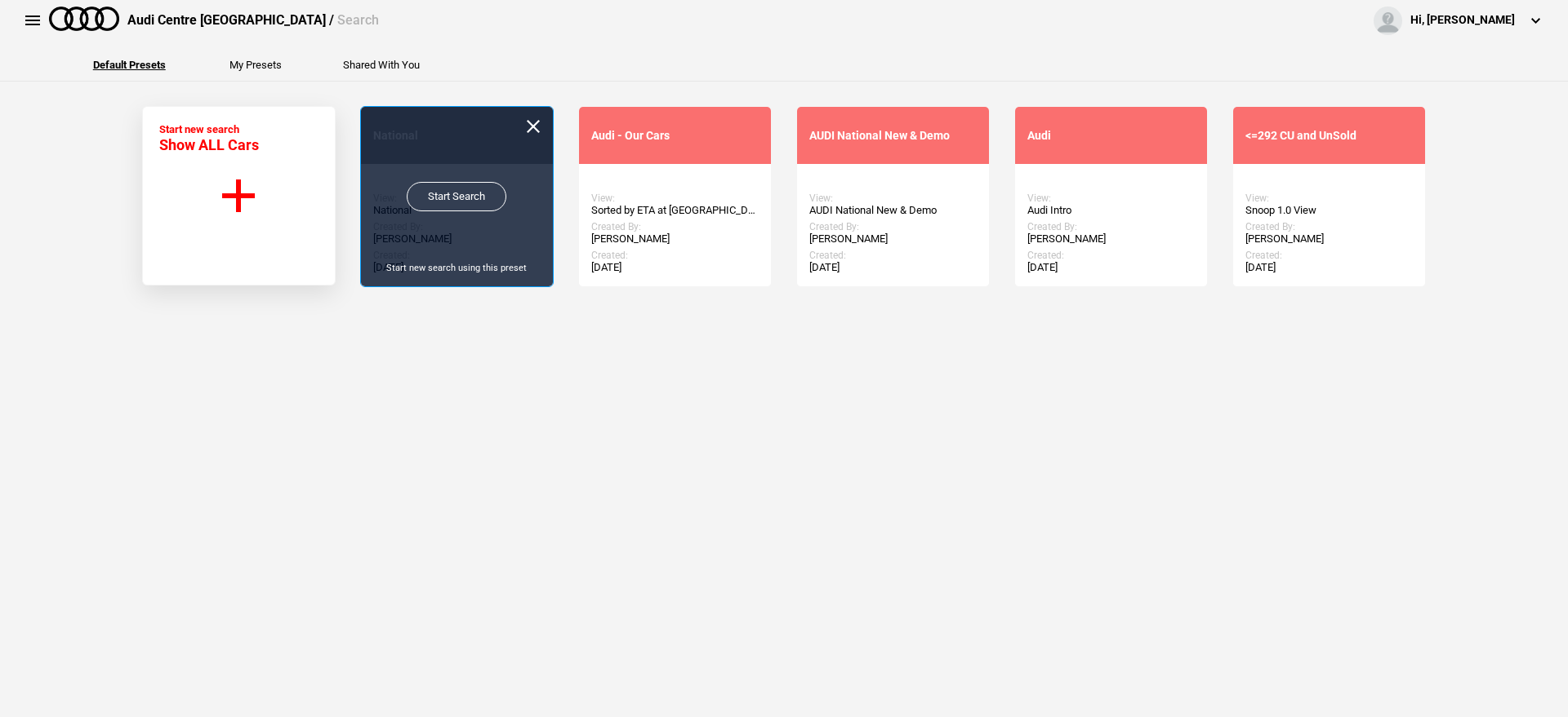
click at [423, 200] on link "Start Search" at bounding box center [456, 197] width 100 height 30
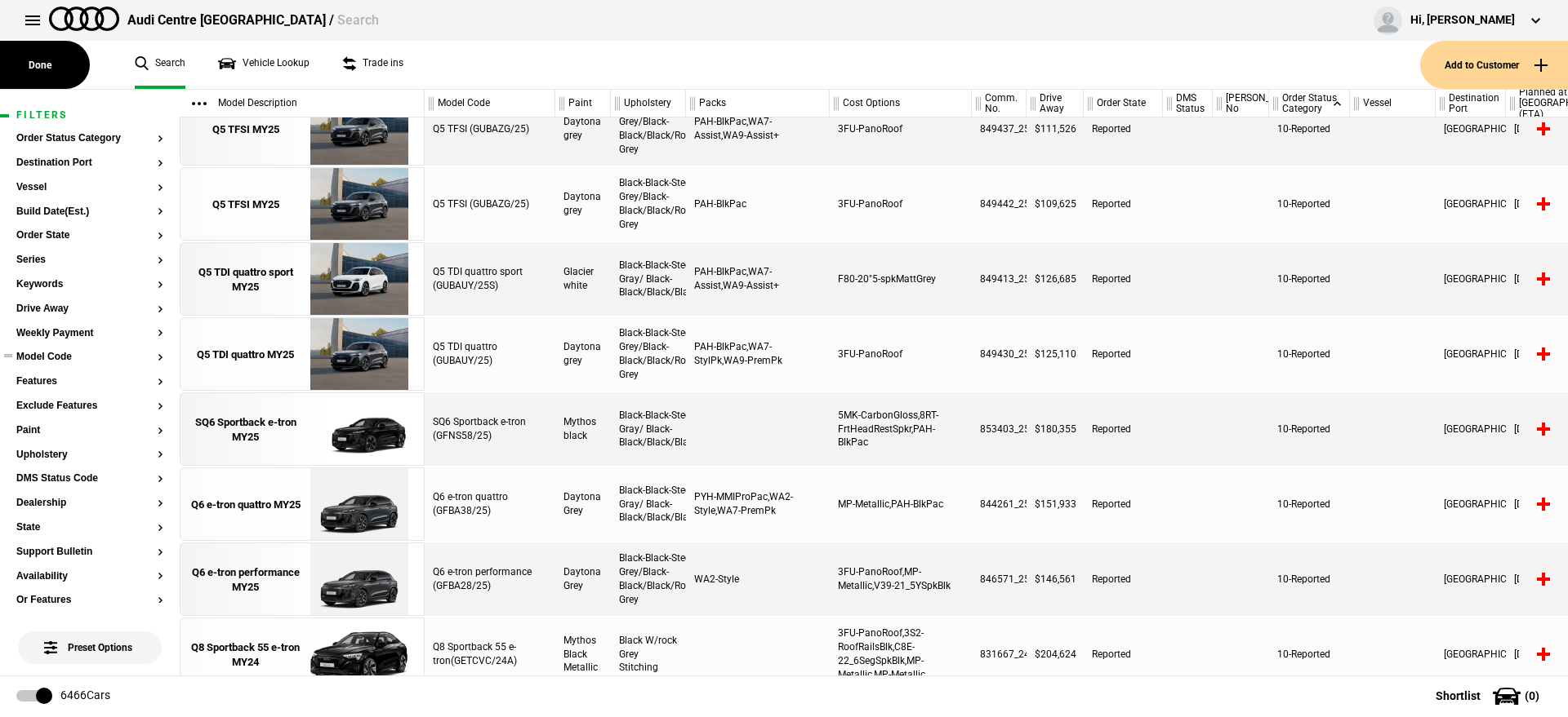
click at [66, 355] on button "Model Code" at bounding box center [90, 357] width 147 height 11
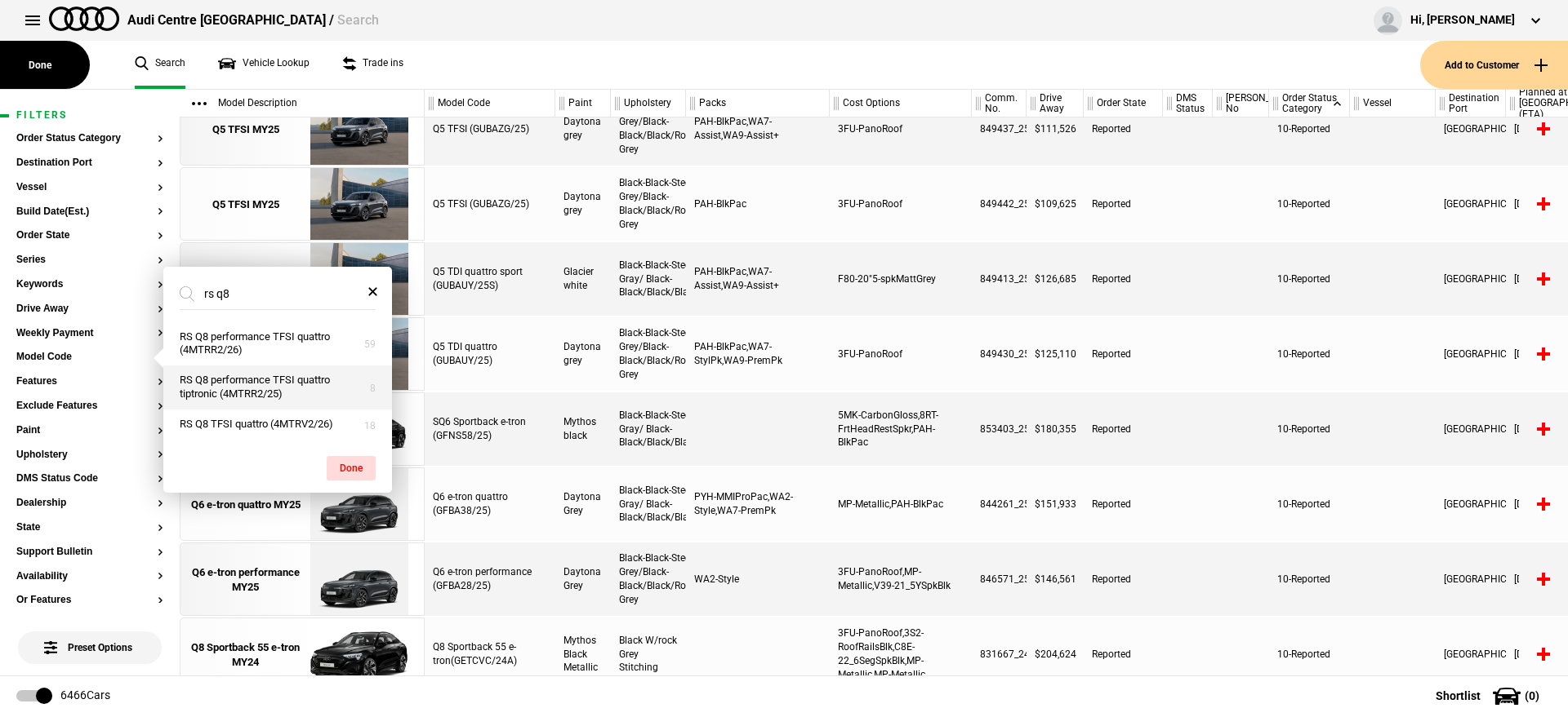
type input "rs q8"
click at [267, 396] on button "RS Q8 performance TFSI quattro tiptronic (4MTRR2/25)" at bounding box center [277, 387] width 229 height 44
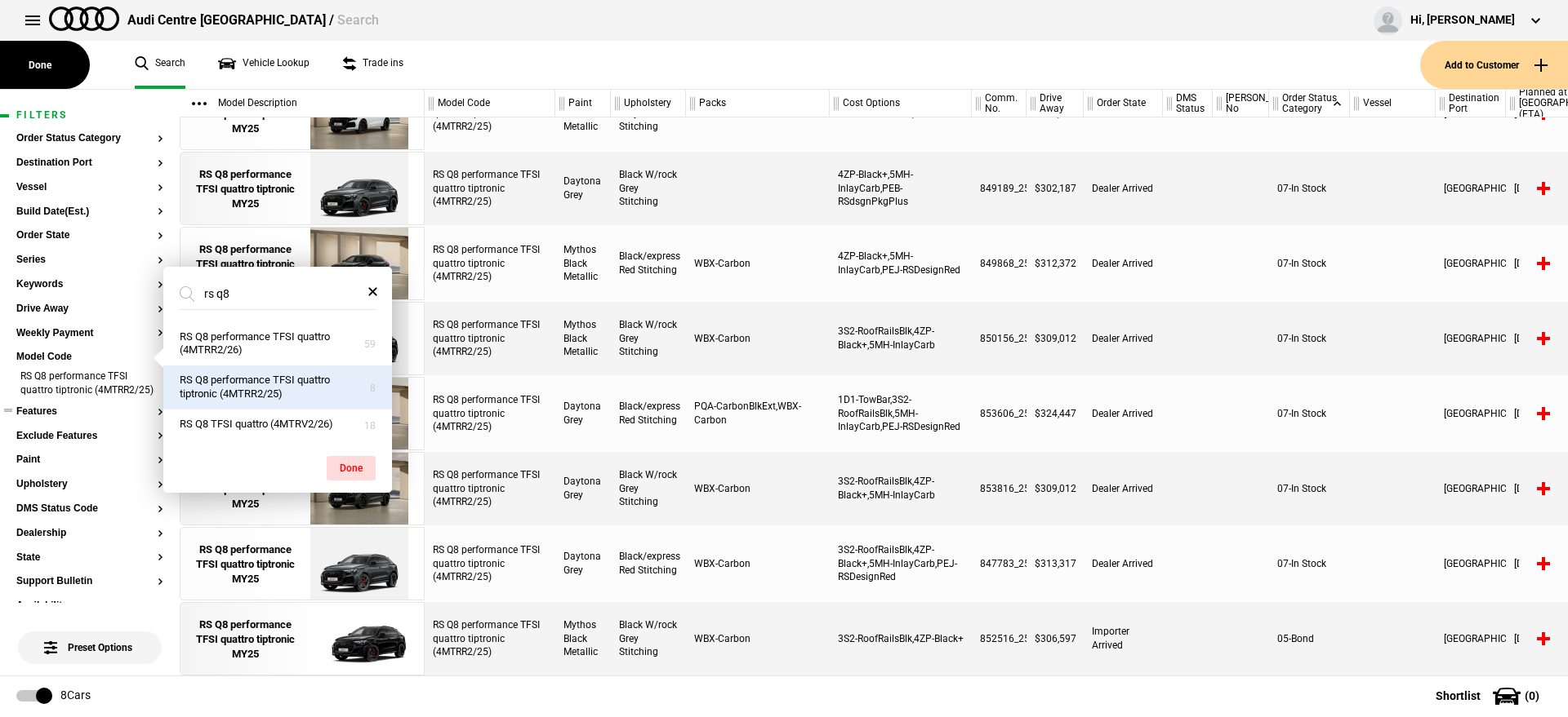
click at [47, 418] on button "Features" at bounding box center [90, 412] width 147 height 11
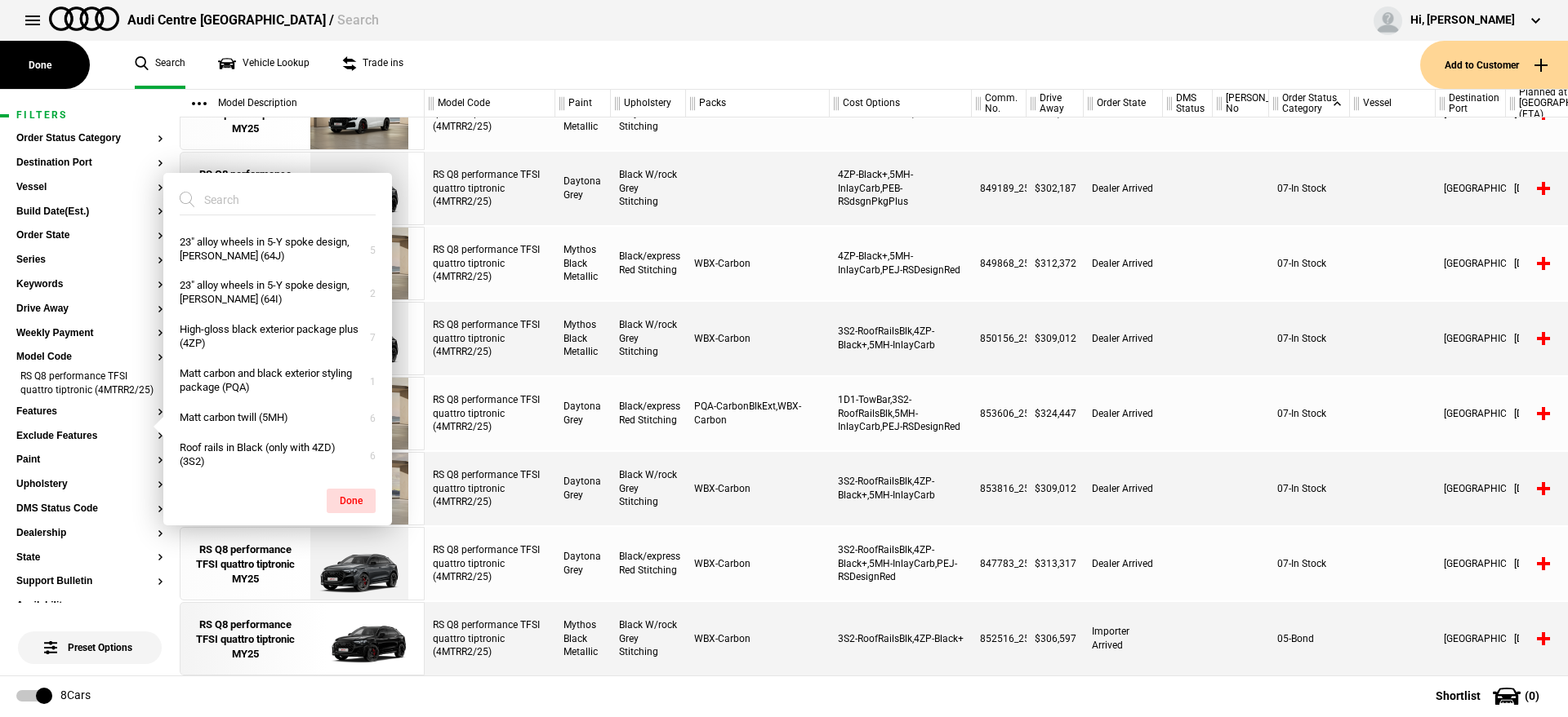
click at [249, 207] on input "search" at bounding box center [268, 200] width 177 height 30
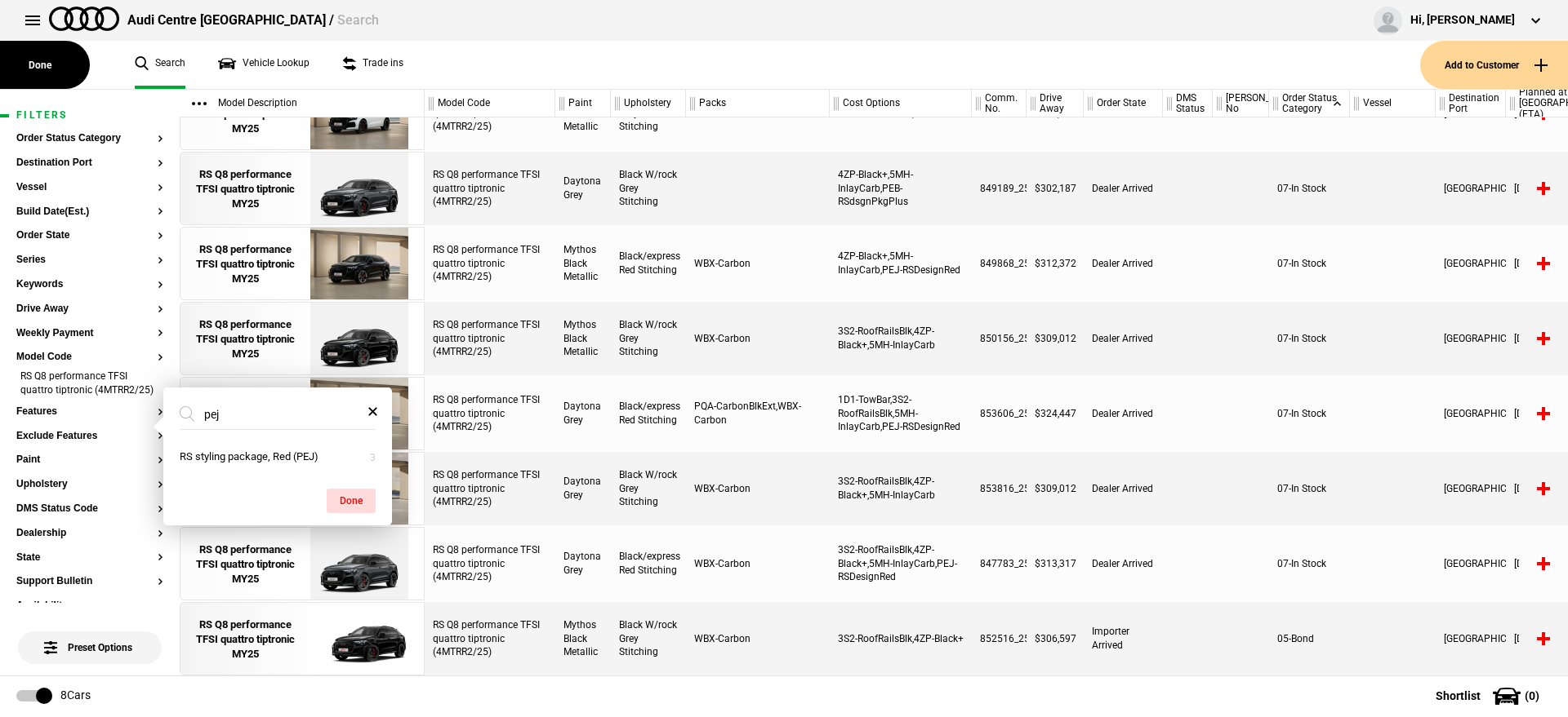
type input "pej"
click at [288, 472] on div "Done" at bounding box center [277, 493] width 229 height 41
click at [287, 464] on button "RS styling package, Red (PEJ)" at bounding box center [277, 458] width 229 height 30
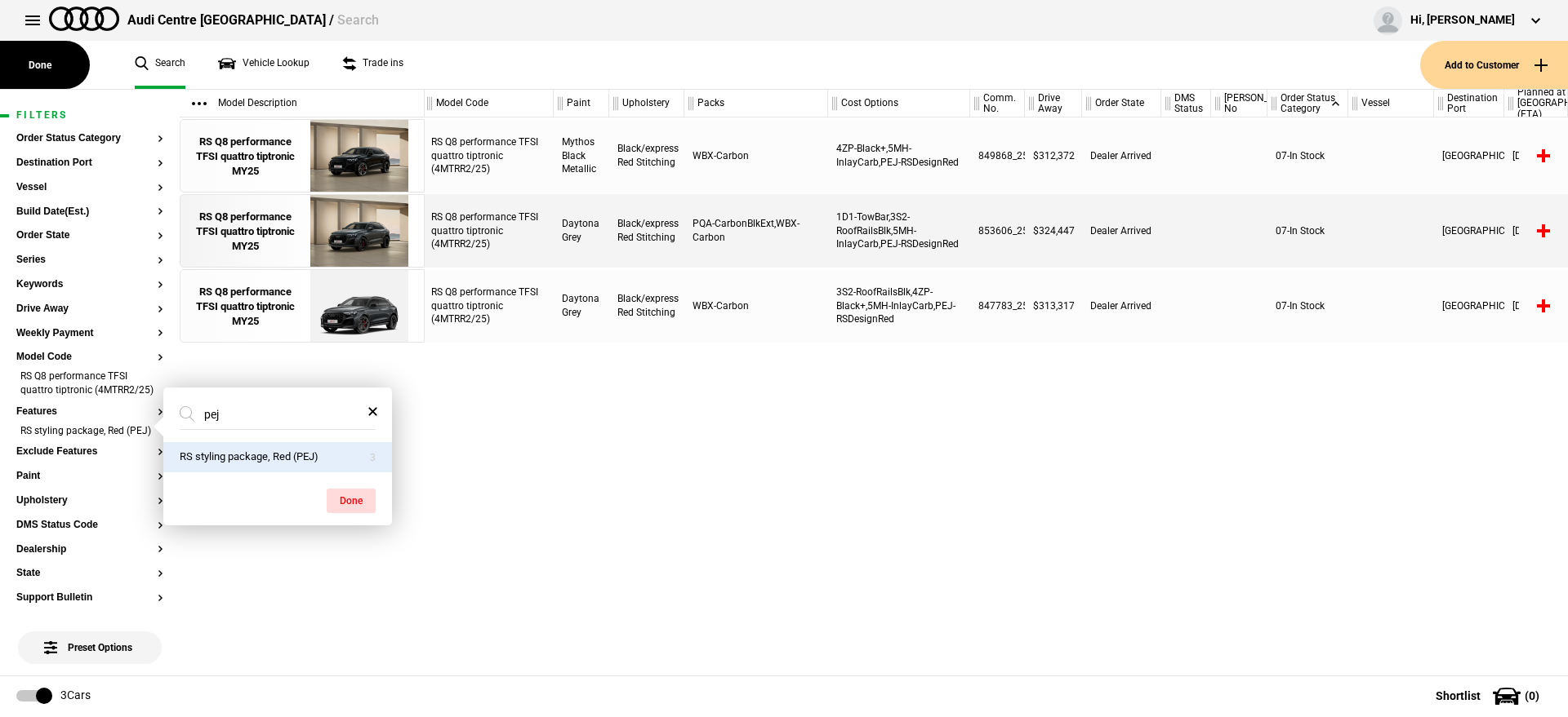
scroll to position [0, 2]
click at [217, 237] on div "RS Q8 performance TFSI quattro tiptronic MY25" at bounding box center [246, 232] width 114 height 45
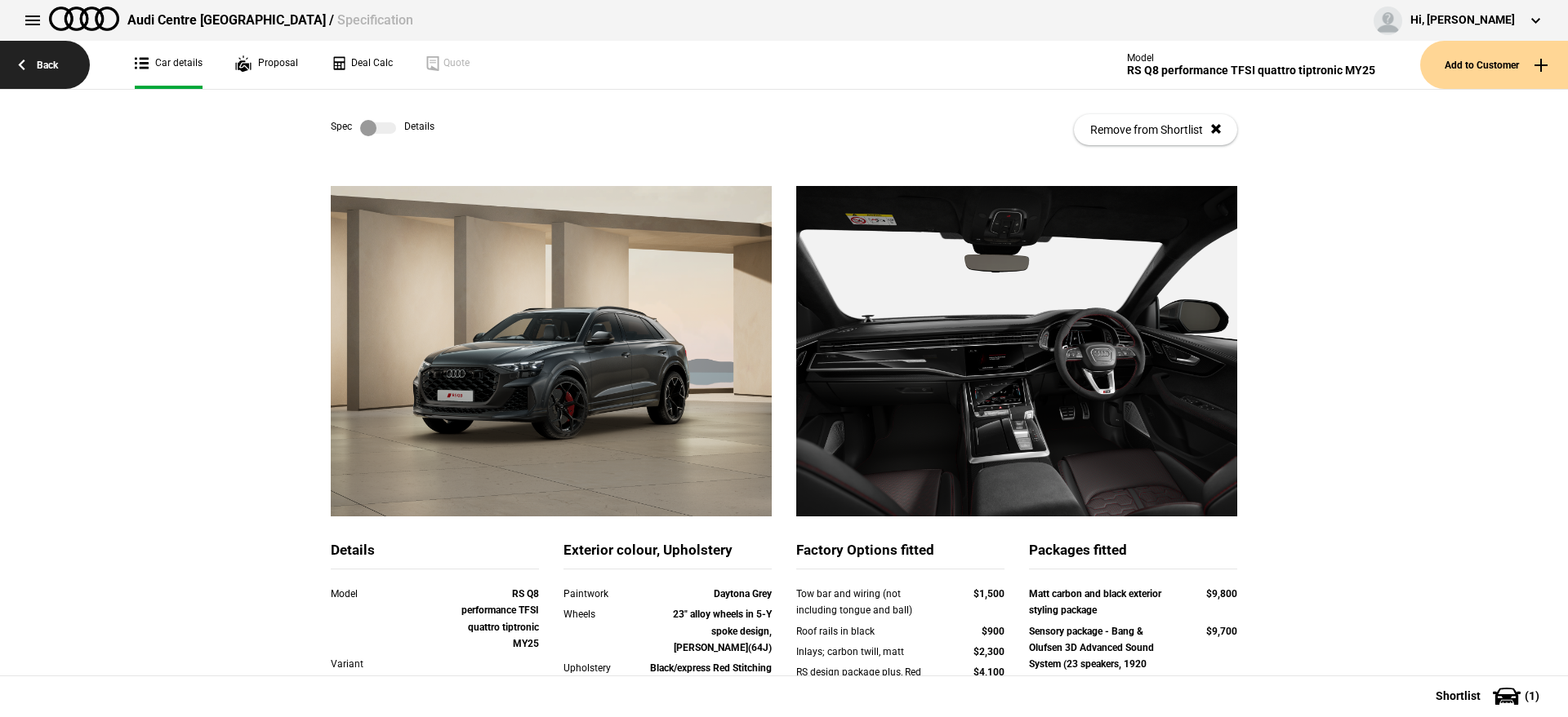
click at [29, 76] on link "Back" at bounding box center [45, 65] width 90 height 48
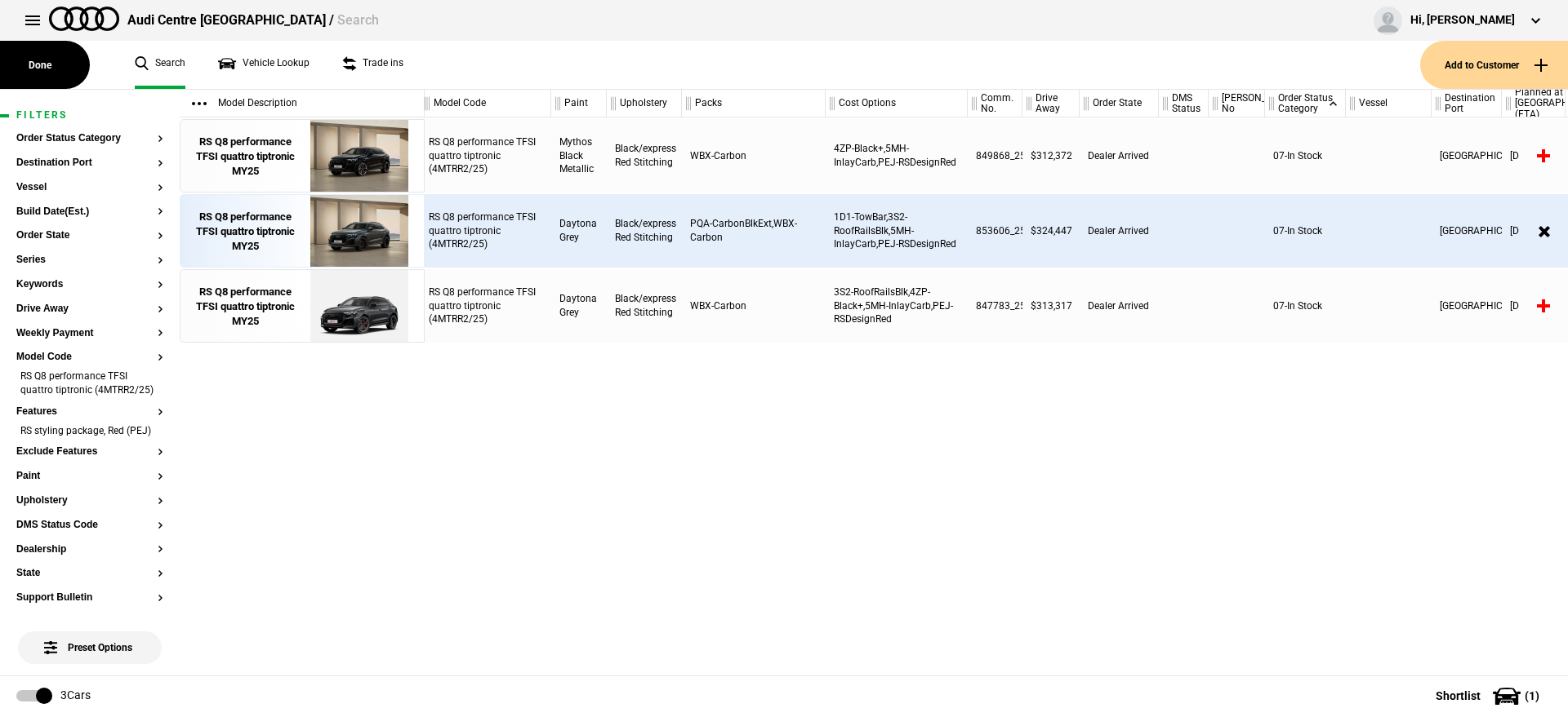
click at [456, 158] on div "RS Q8 performance TFSI quattro tiptronic (4MTRR2/25)" at bounding box center [486, 155] width 130 height 73
click at [369, 153] on img at bounding box center [359, 156] width 114 height 73
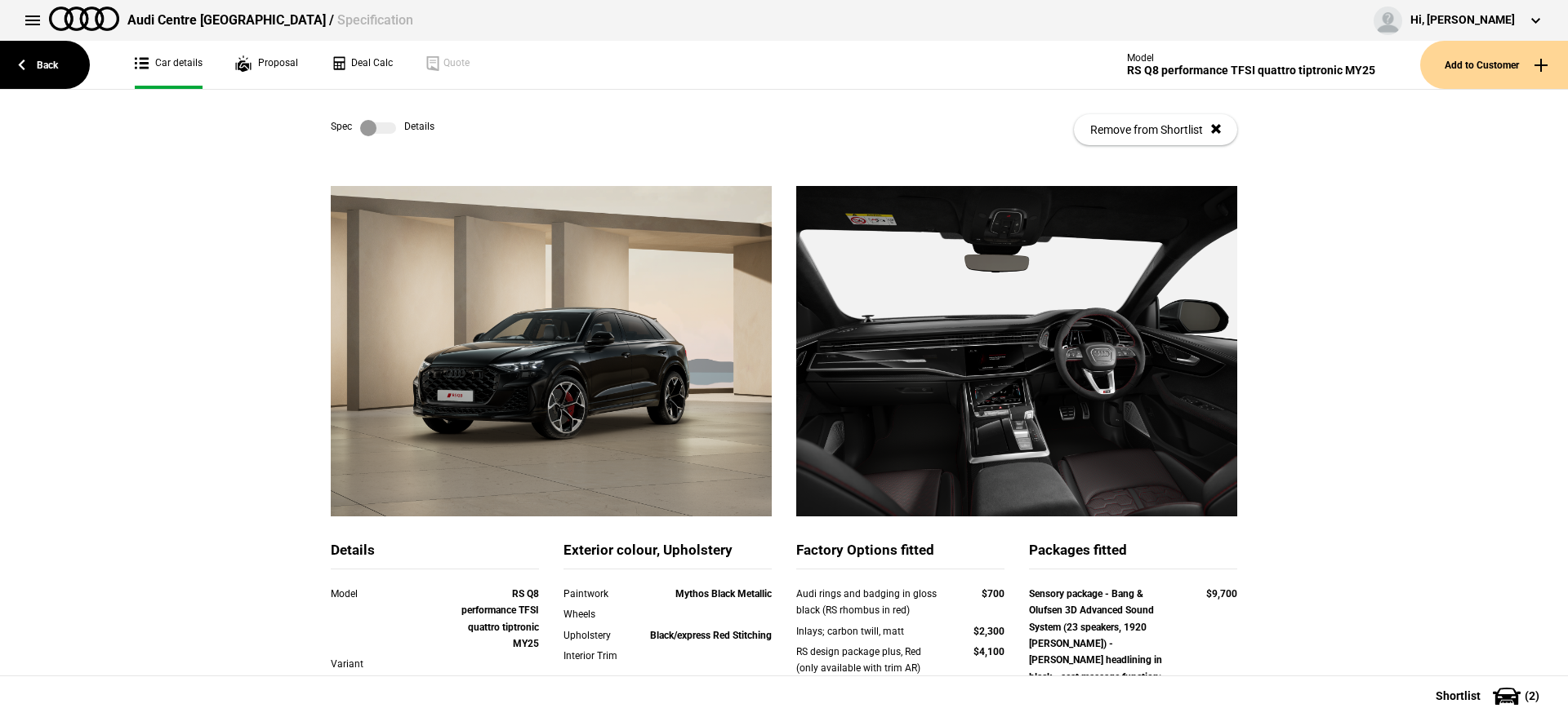
click at [388, 126] on label at bounding box center [378, 128] width 36 height 17
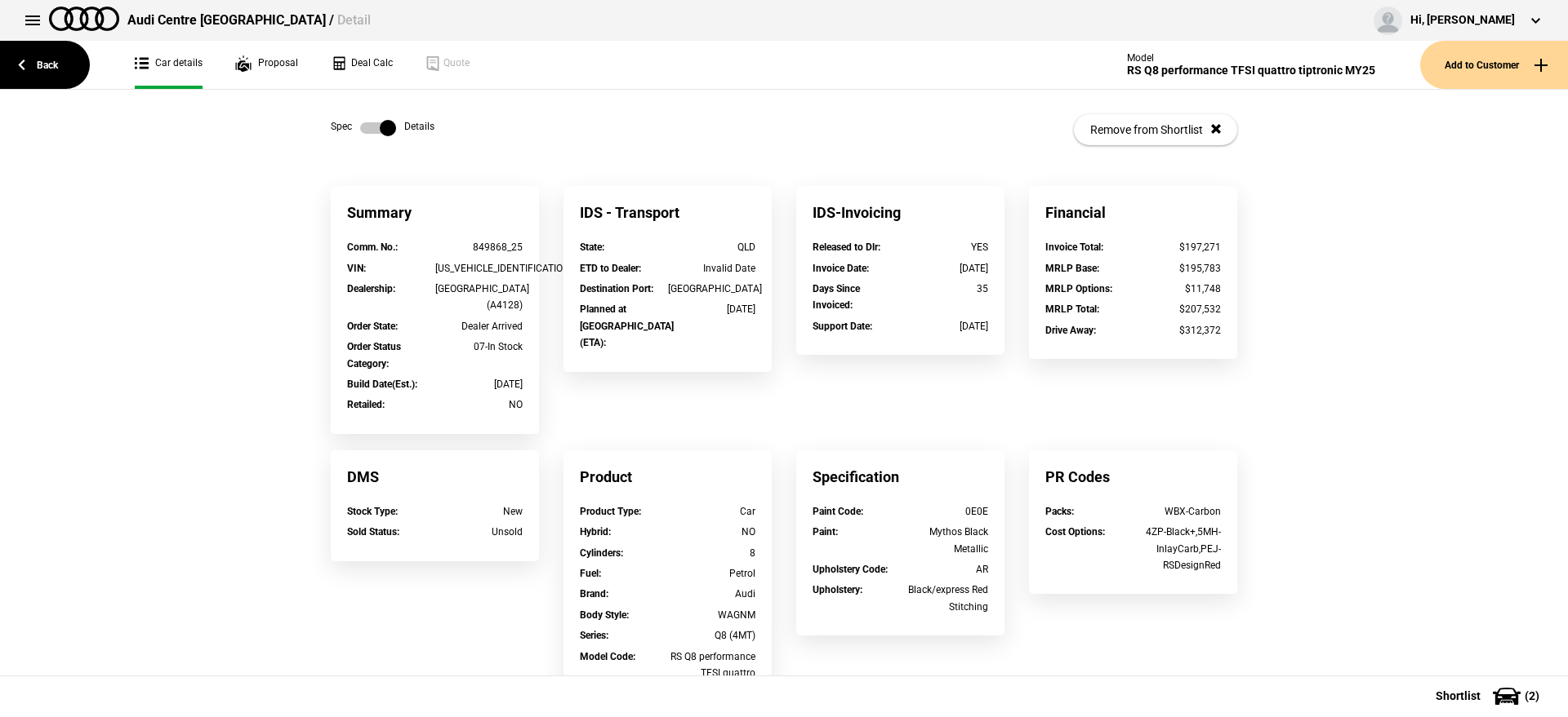
click at [388, 126] on label at bounding box center [378, 128] width 36 height 17
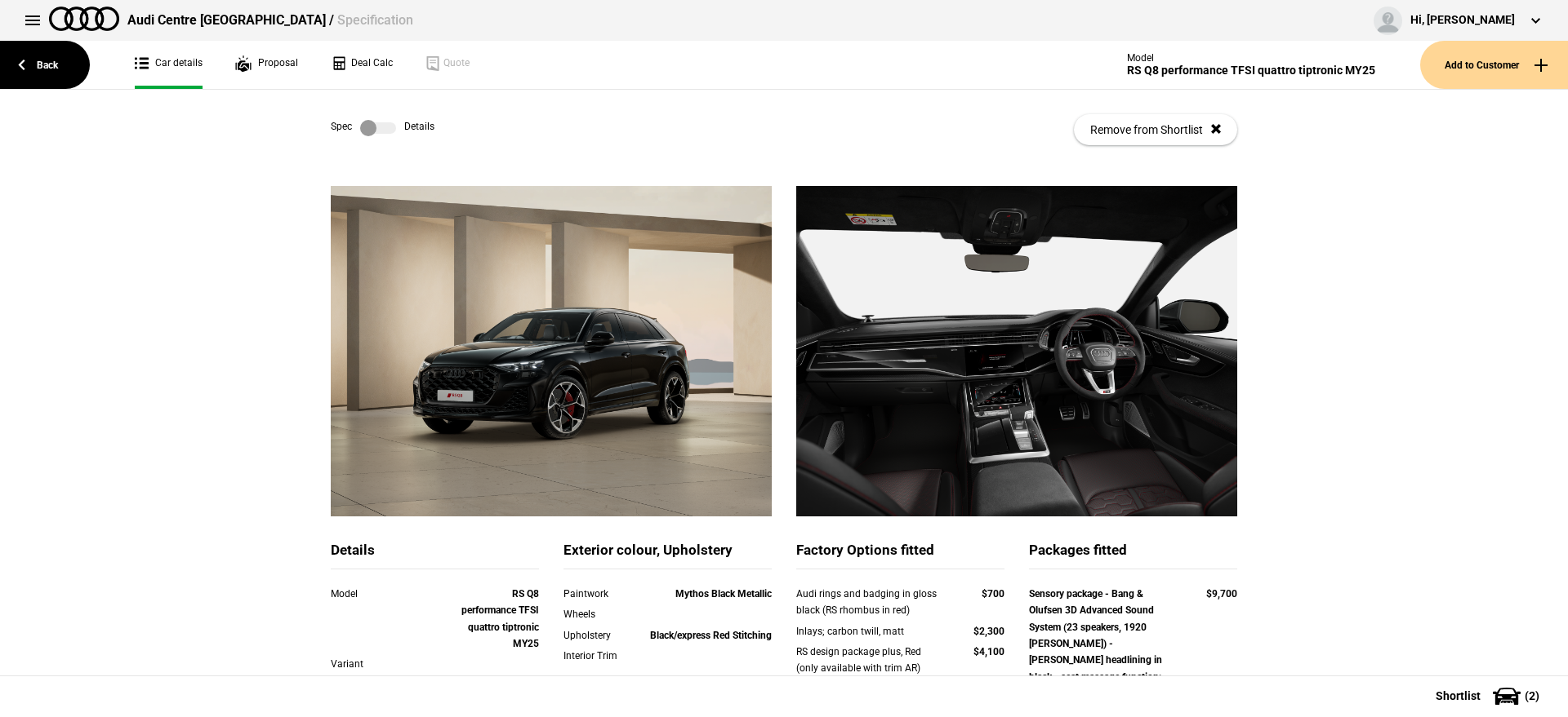
click at [388, 126] on label at bounding box center [378, 128] width 36 height 17
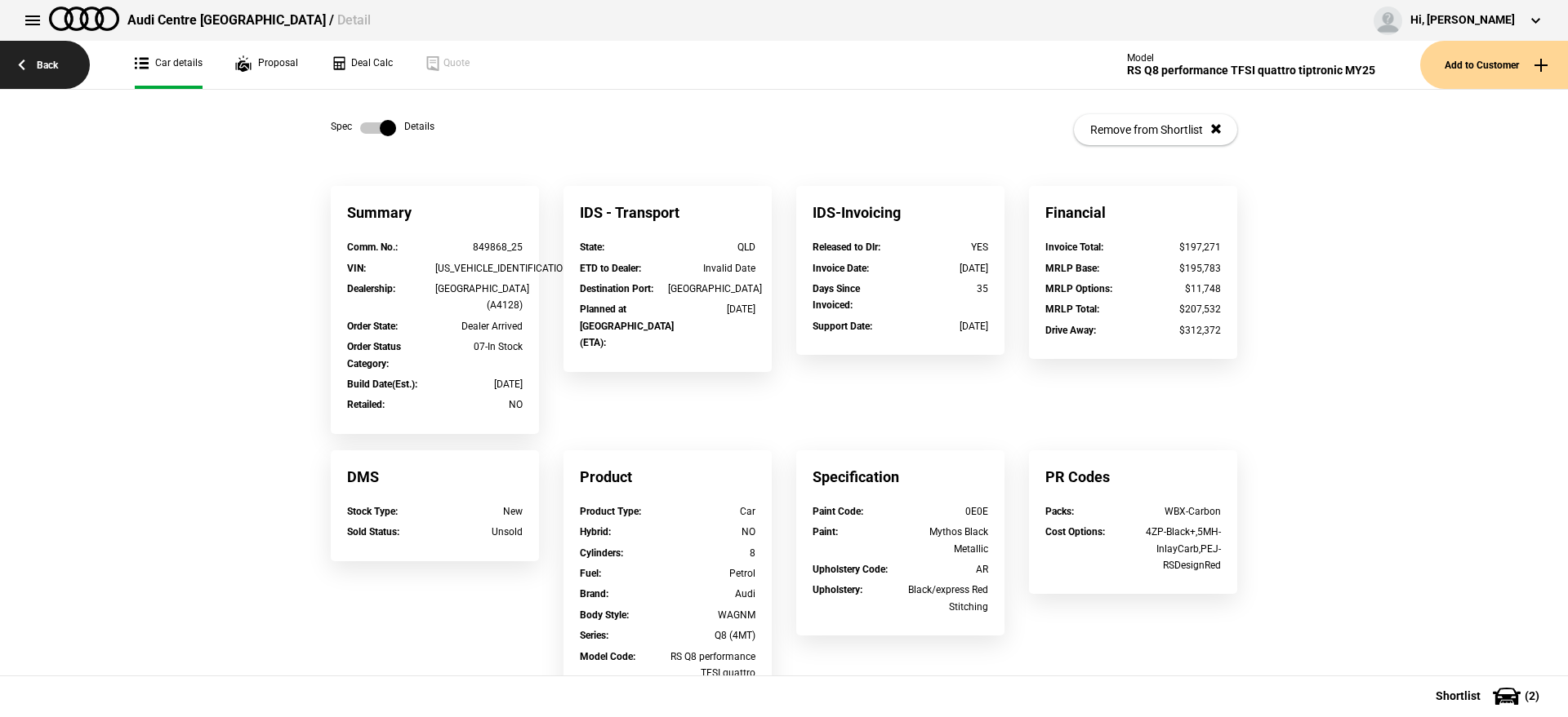
click at [65, 59] on link "Back" at bounding box center [45, 65] width 90 height 48
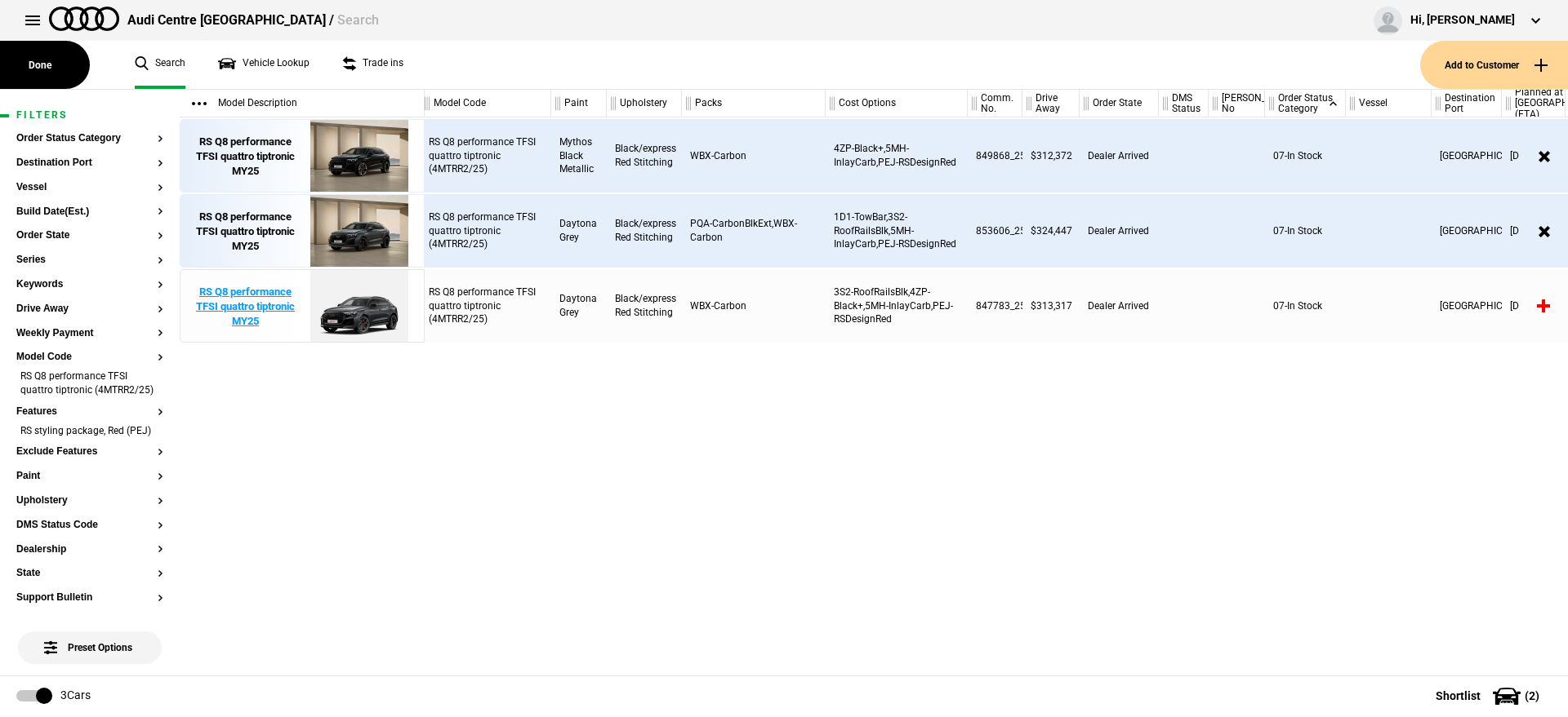
click at [382, 321] on img at bounding box center [359, 306] width 114 height 73
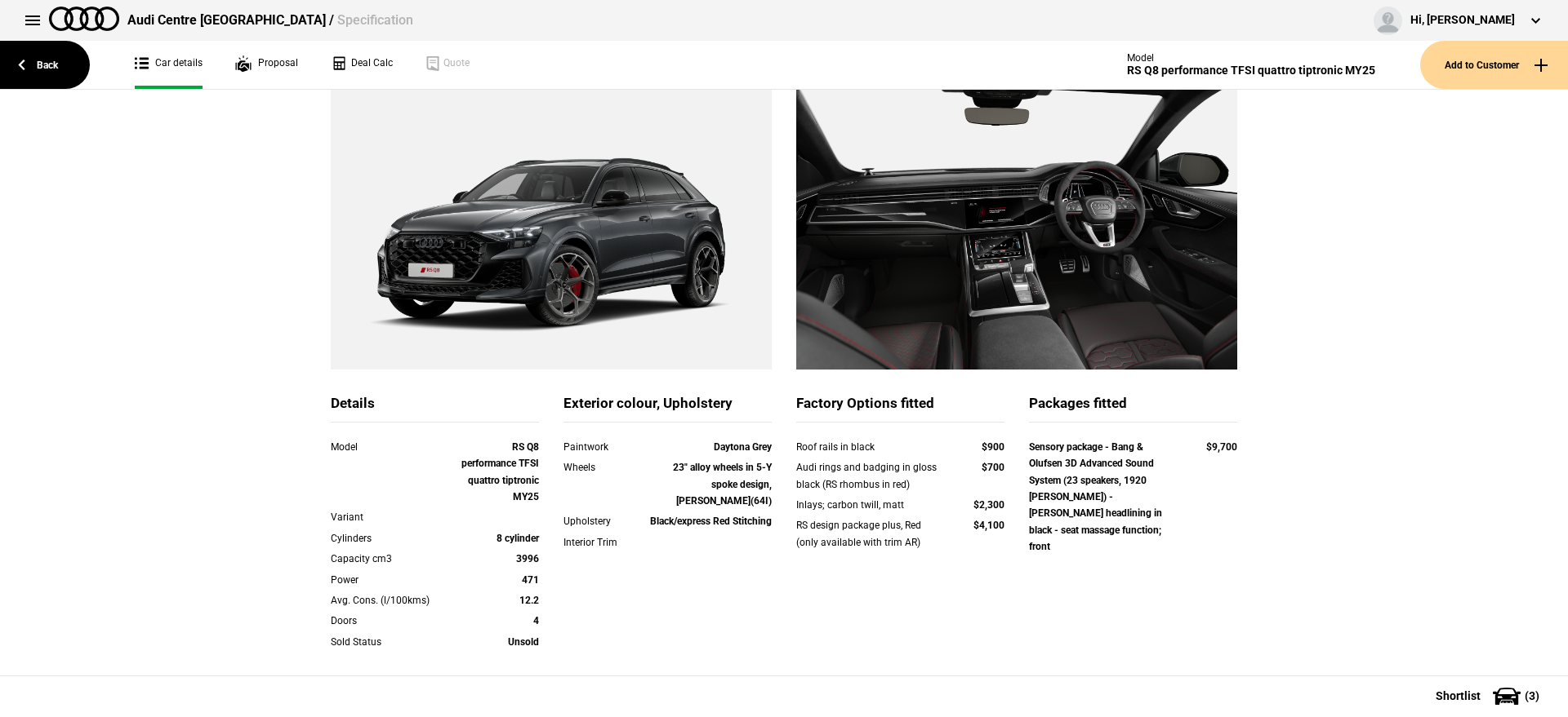
scroll to position [204, 0]
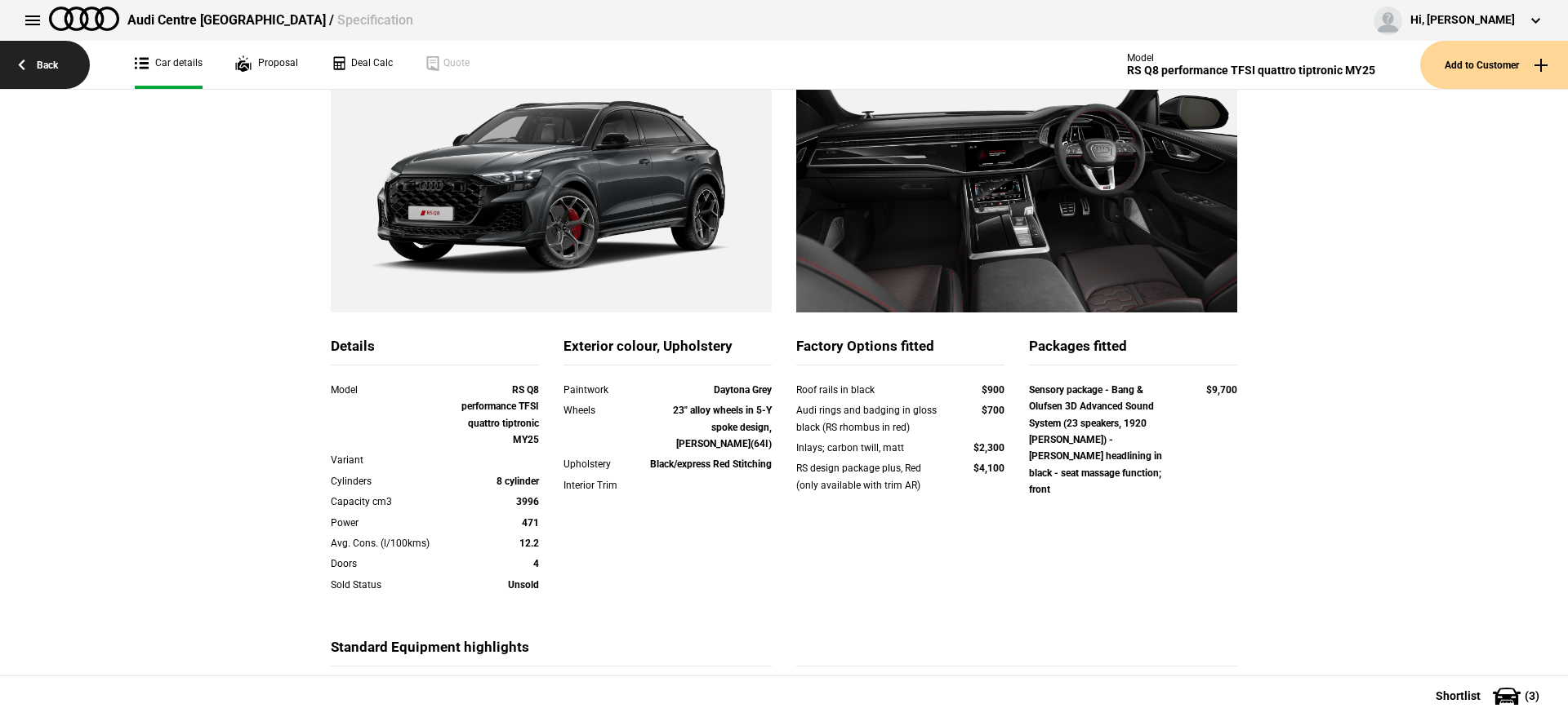
click at [70, 67] on link "Back" at bounding box center [45, 65] width 90 height 48
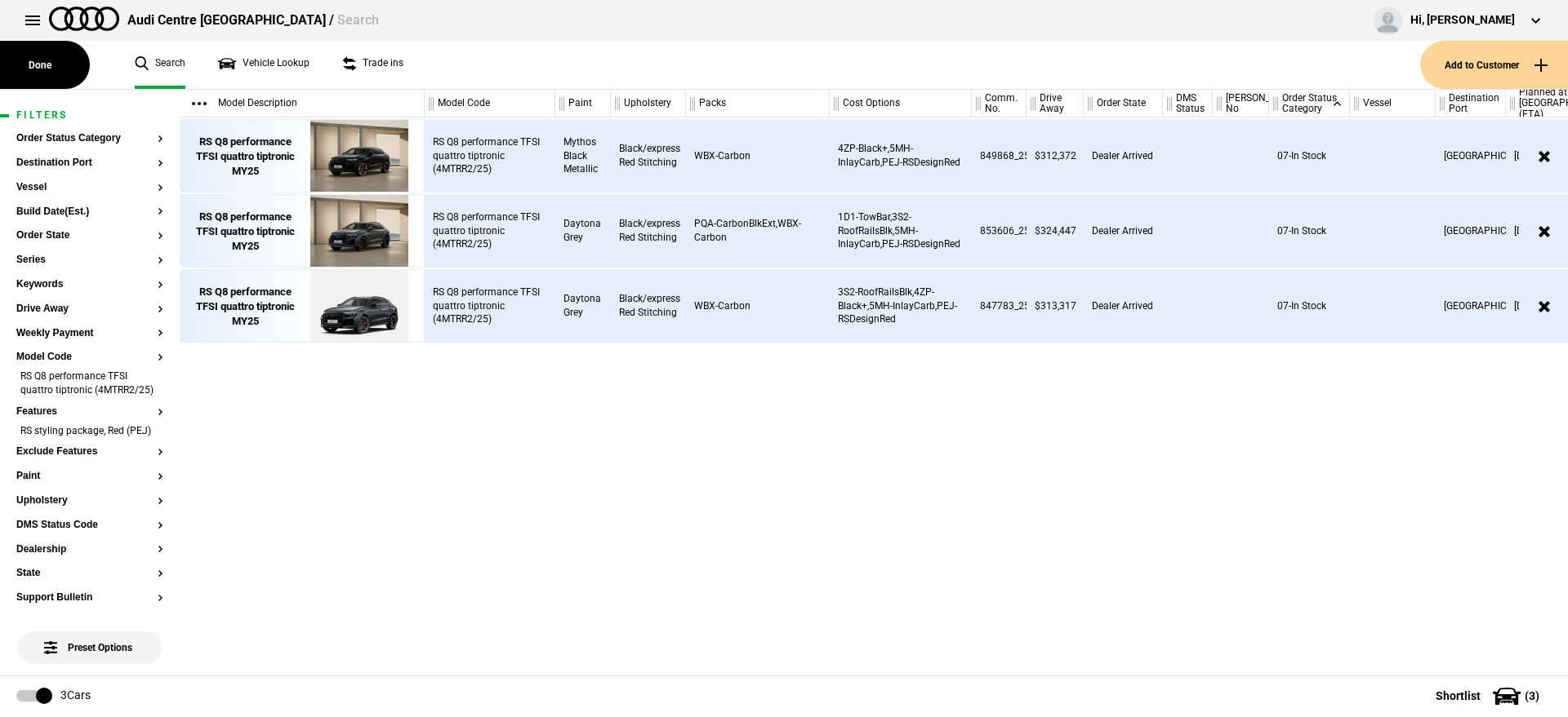
scroll to position [0, 4]
click at [581, 416] on div "RS Q8 performance TFSI quattro tiptronic (4MTRR2/25) Mythos Black Metallic Blac…" at bounding box center [996, 396] width 1143 height 558
click at [326, 219] on img at bounding box center [359, 232] width 114 height 73
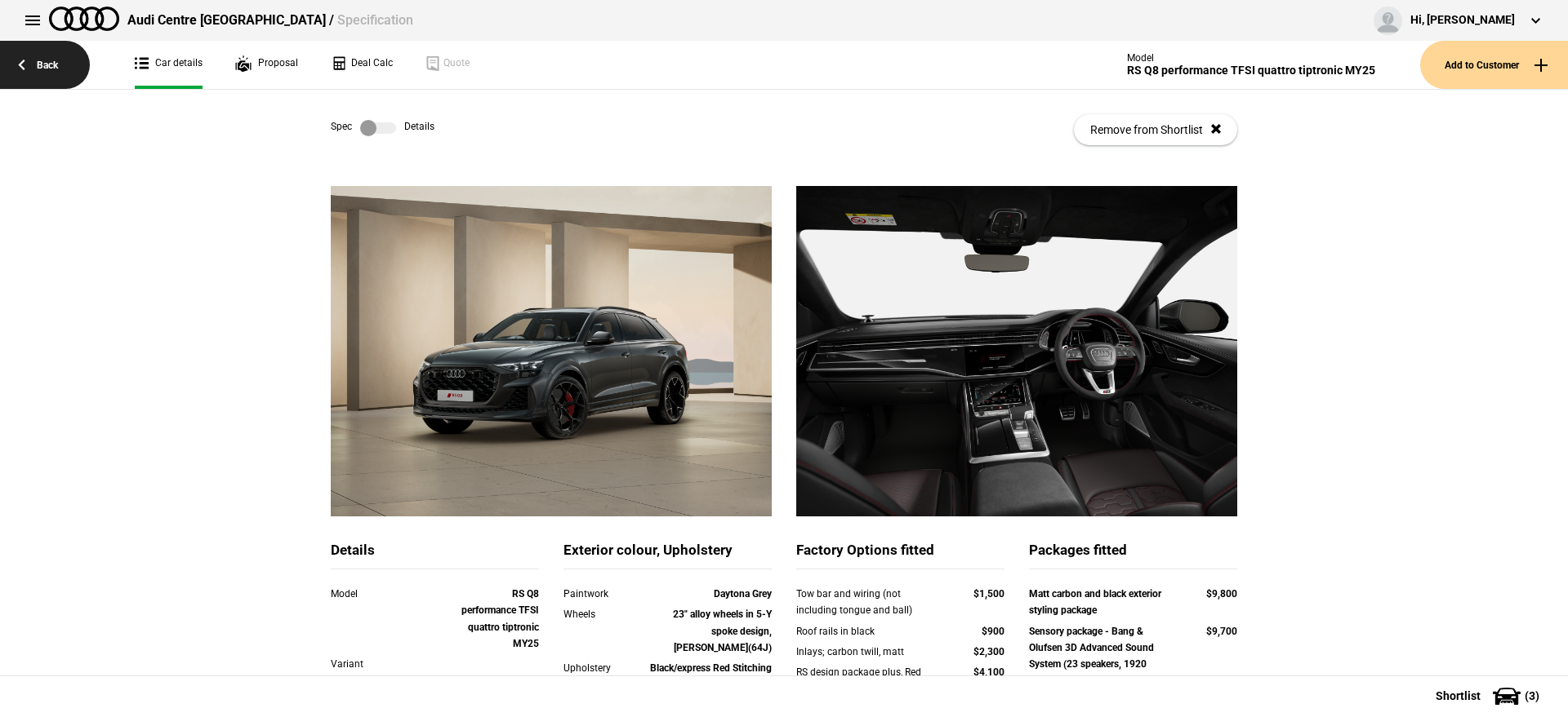
click at [24, 63] on link "Back" at bounding box center [45, 65] width 90 height 48
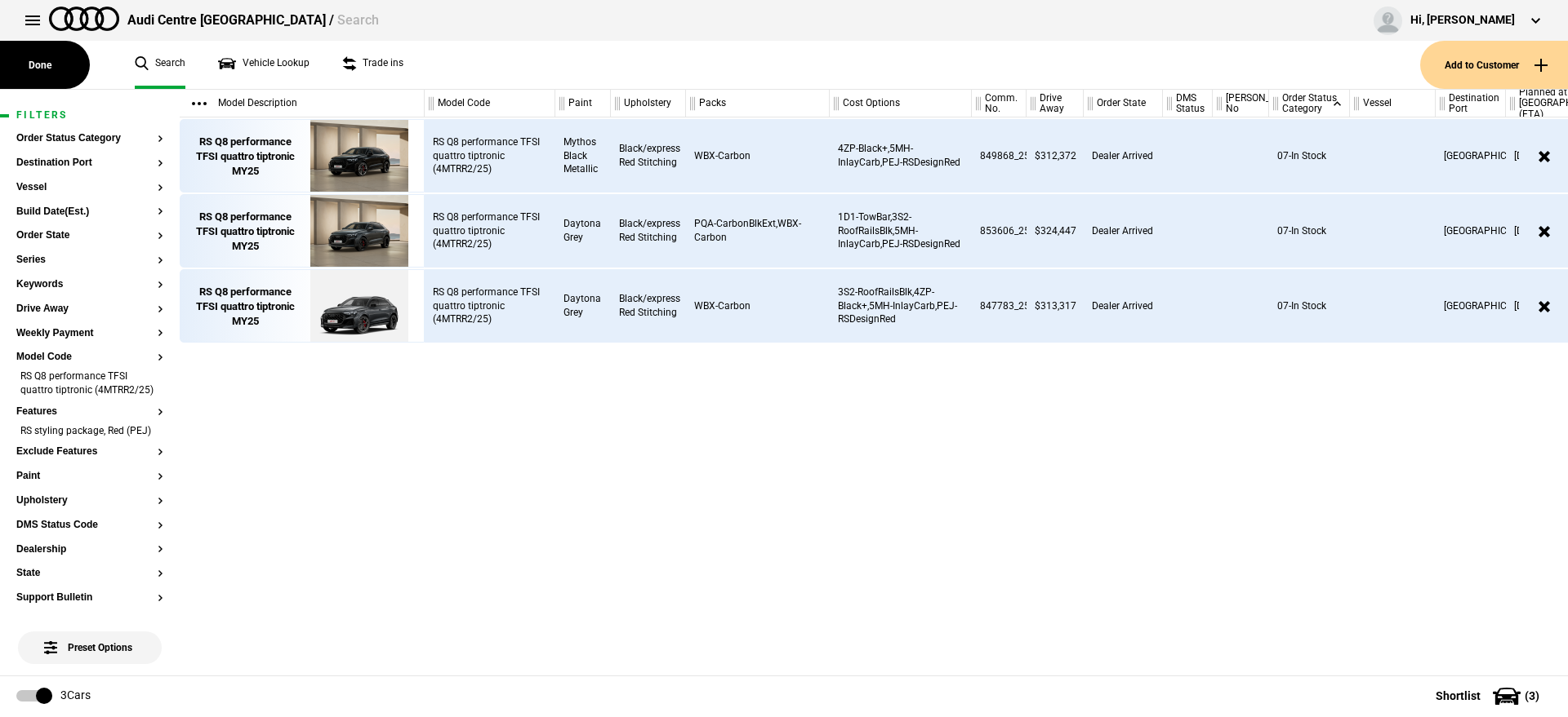
scroll to position [0, 4]
click at [143, 394] on li "RS Q8 performance TFSI quattro tiptronic (4MTRR2/25)" at bounding box center [90, 384] width 147 height 30
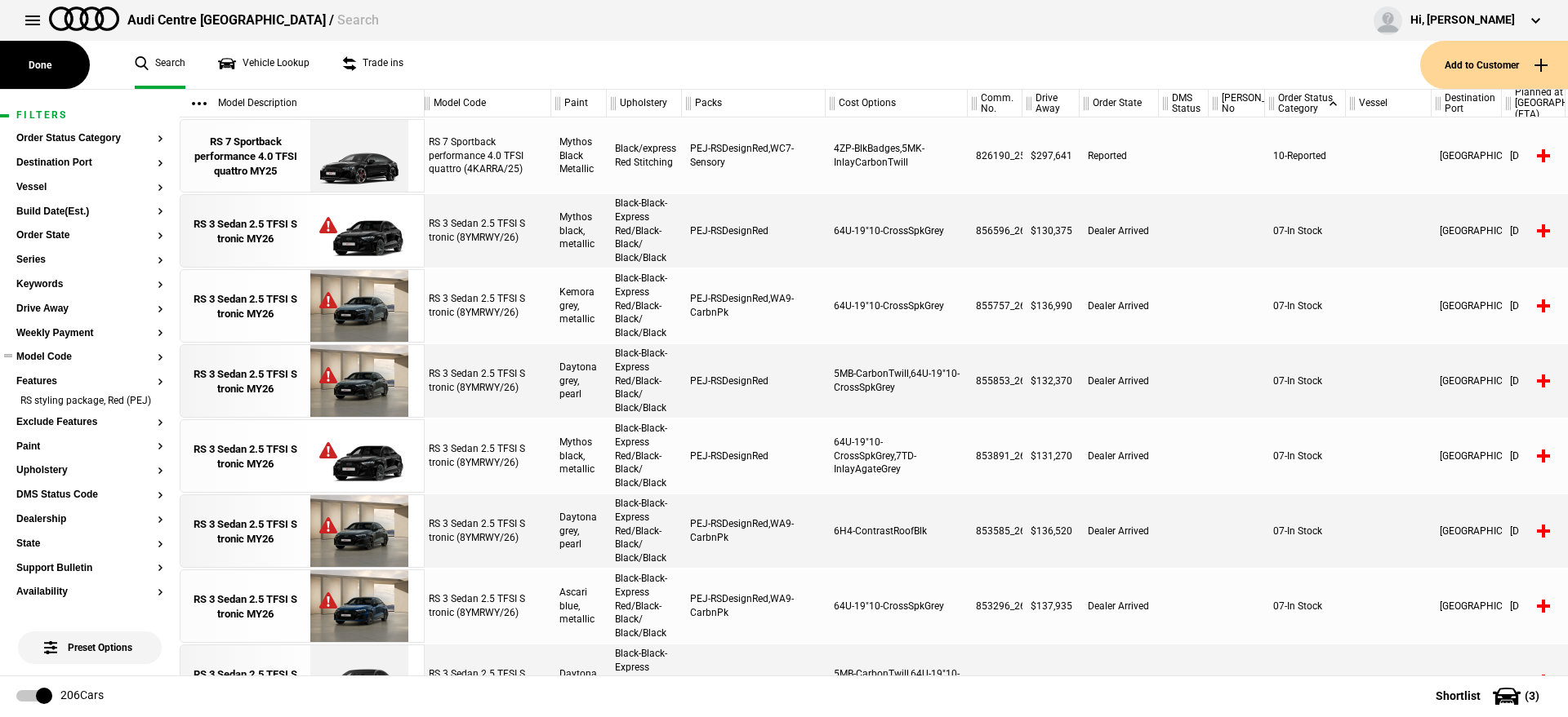
click at [72, 352] on button "Model Code" at bounding box center [90, 357] width 147 height 11
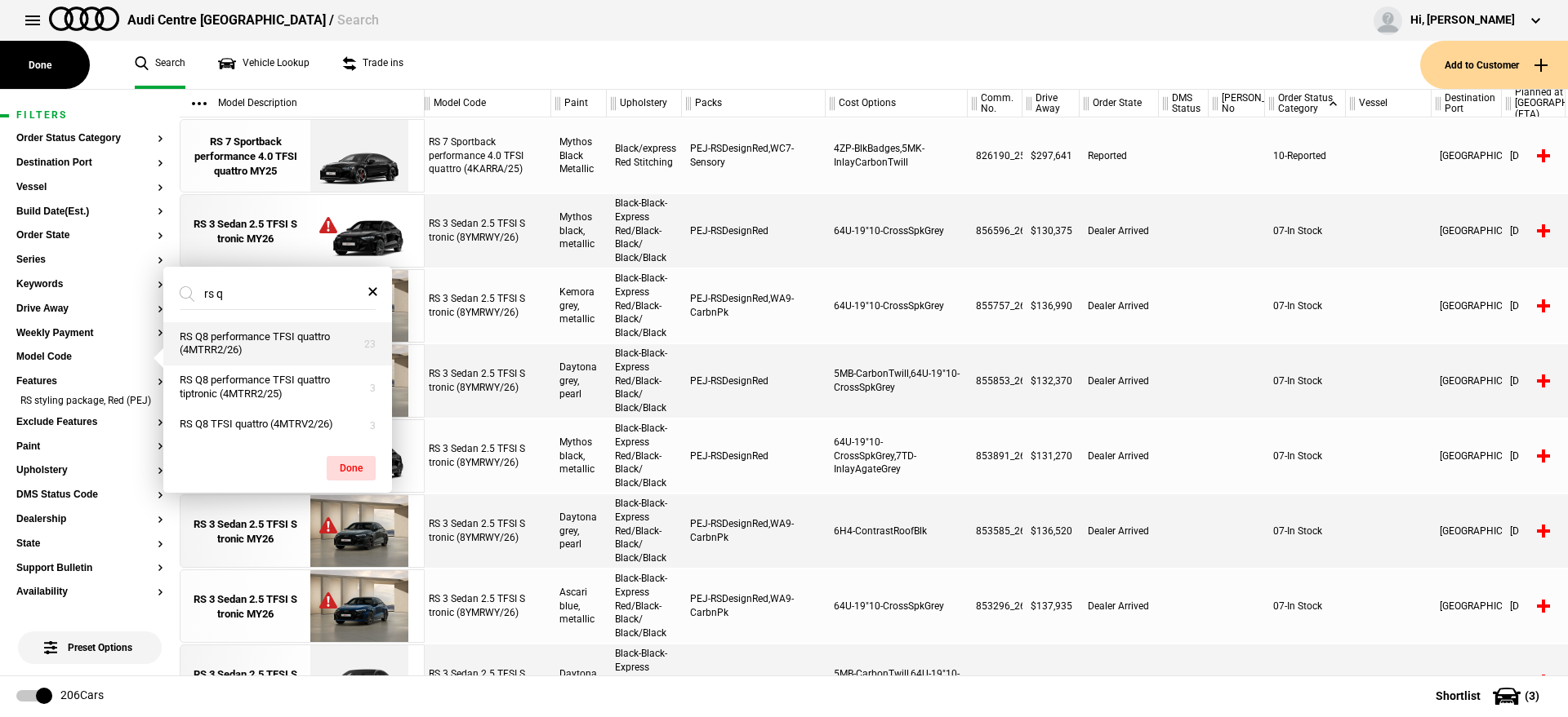
type input "rs q"
click at [224, 346] on button "RS Q8 performance TFSI quattro (4MTRR2/26)" at bounding box center [277, 344] width 229 height 44
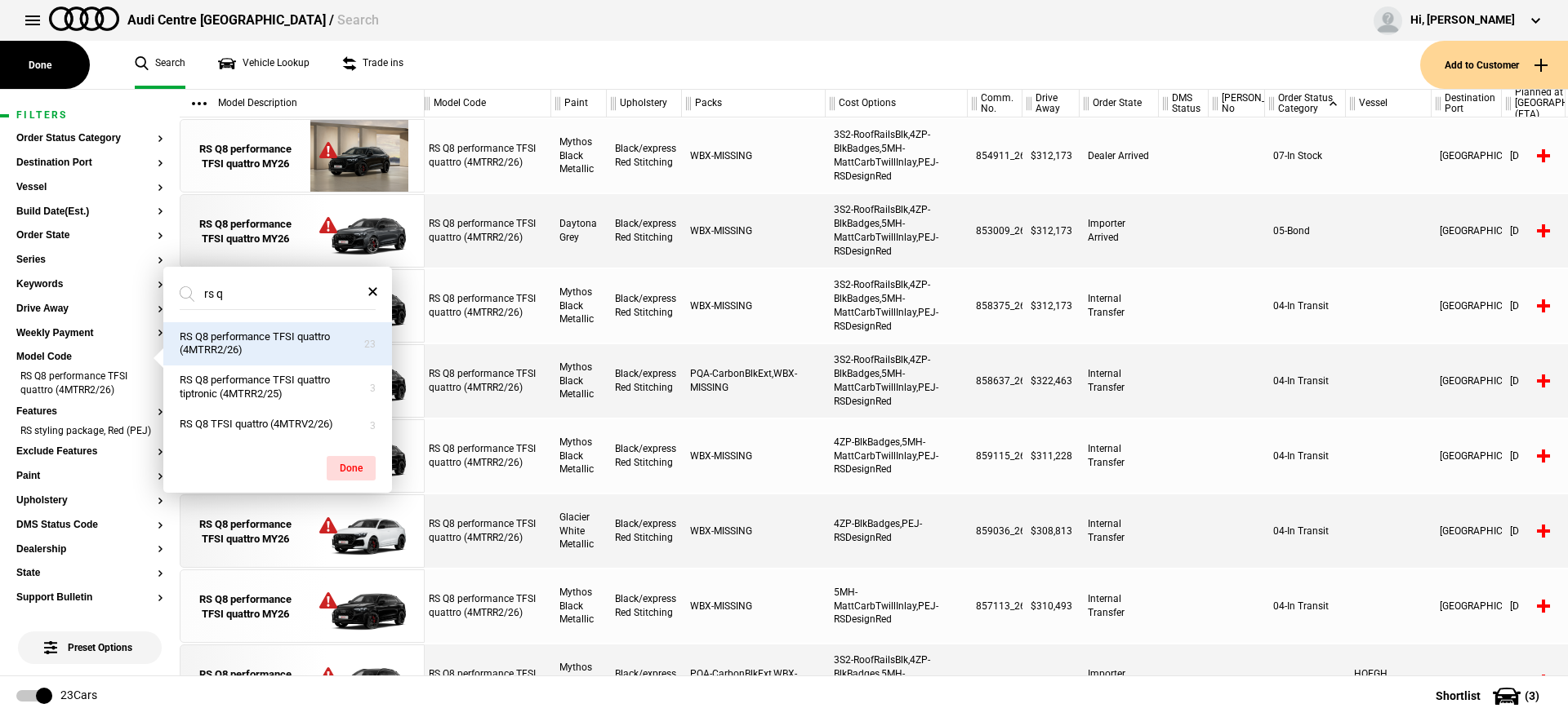
click at [1202, 247] on div at bounding box center [1184, 231] width 50 height 73
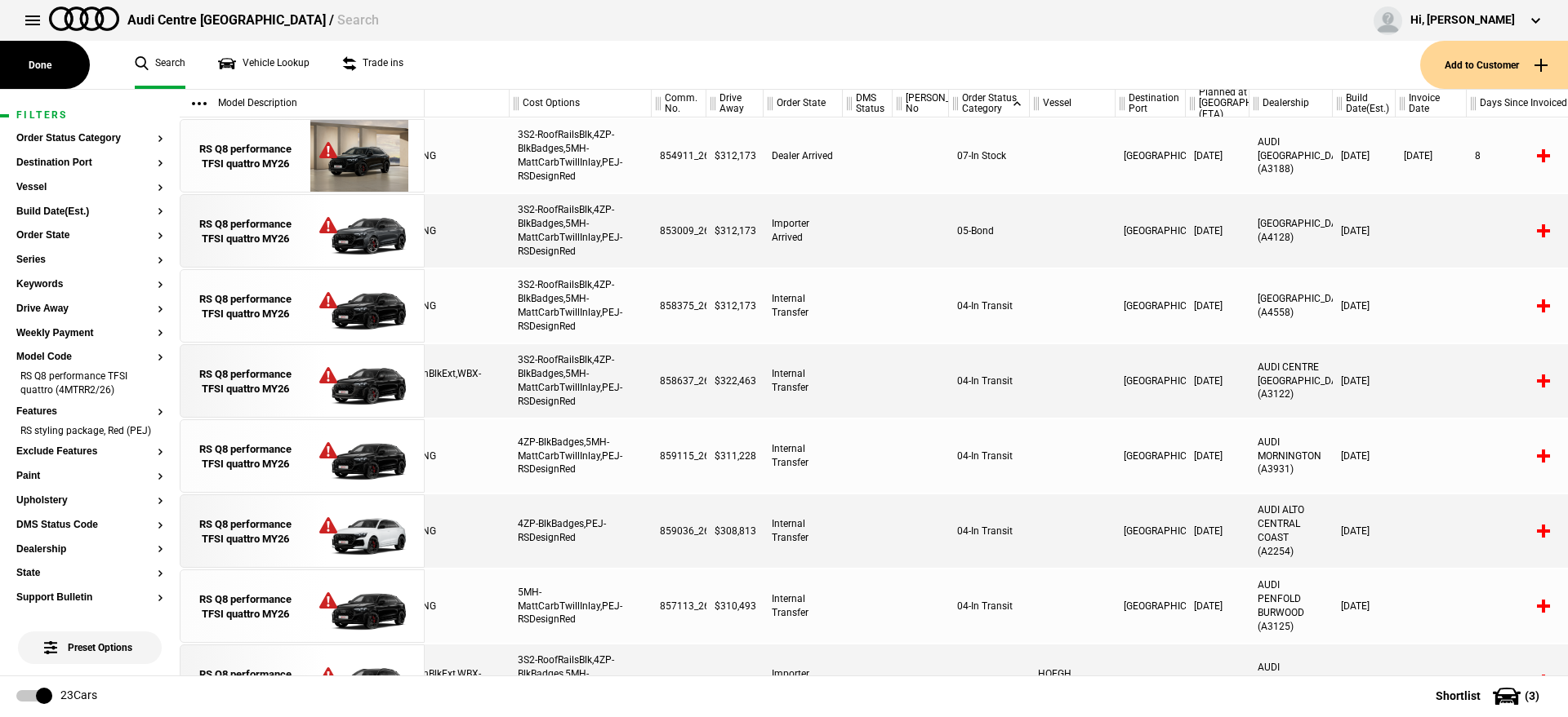
scroll to position [0, 423]
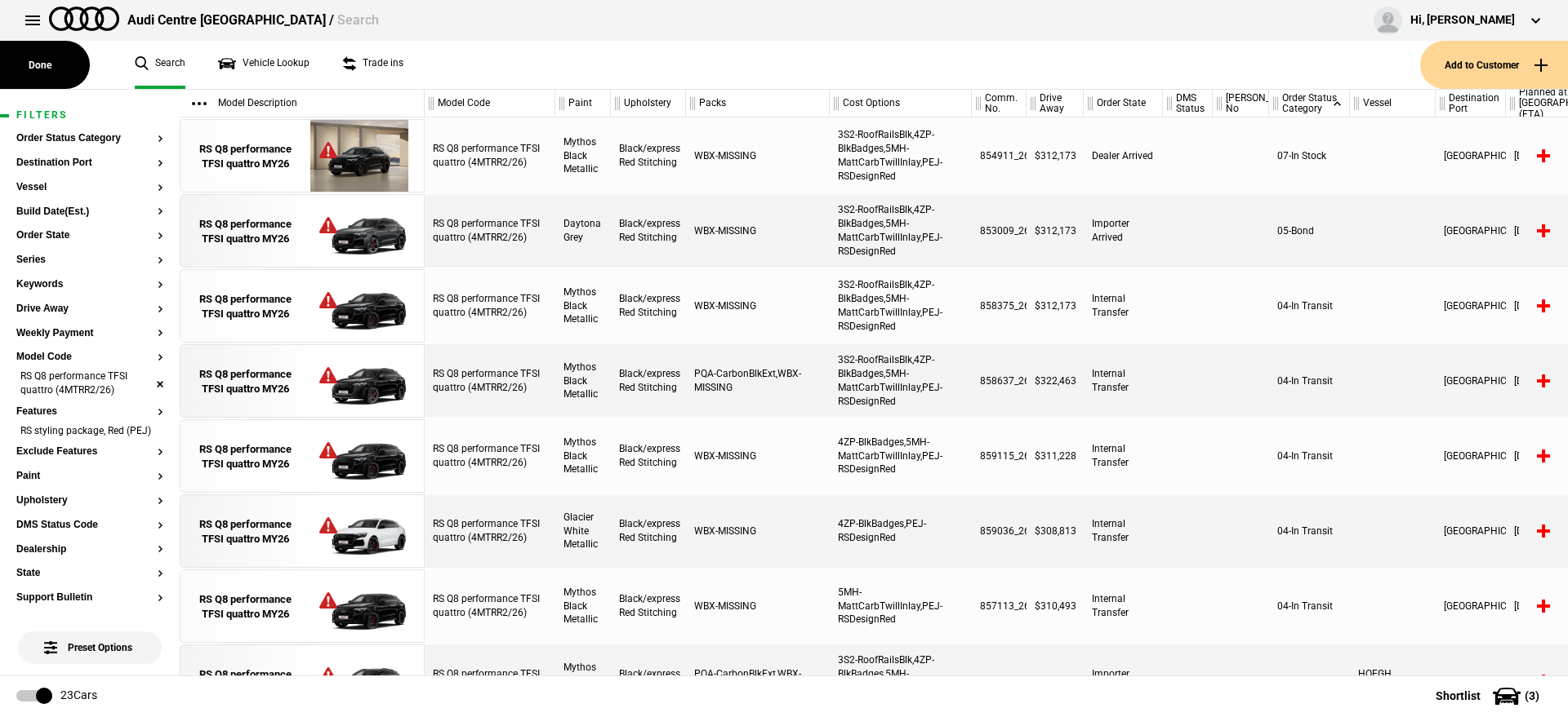
click at [145, 384] on li "RS Q8 performance TFSI quattro (4MTRR2/26)" at bounding box center [90, 384] width 147 height 30
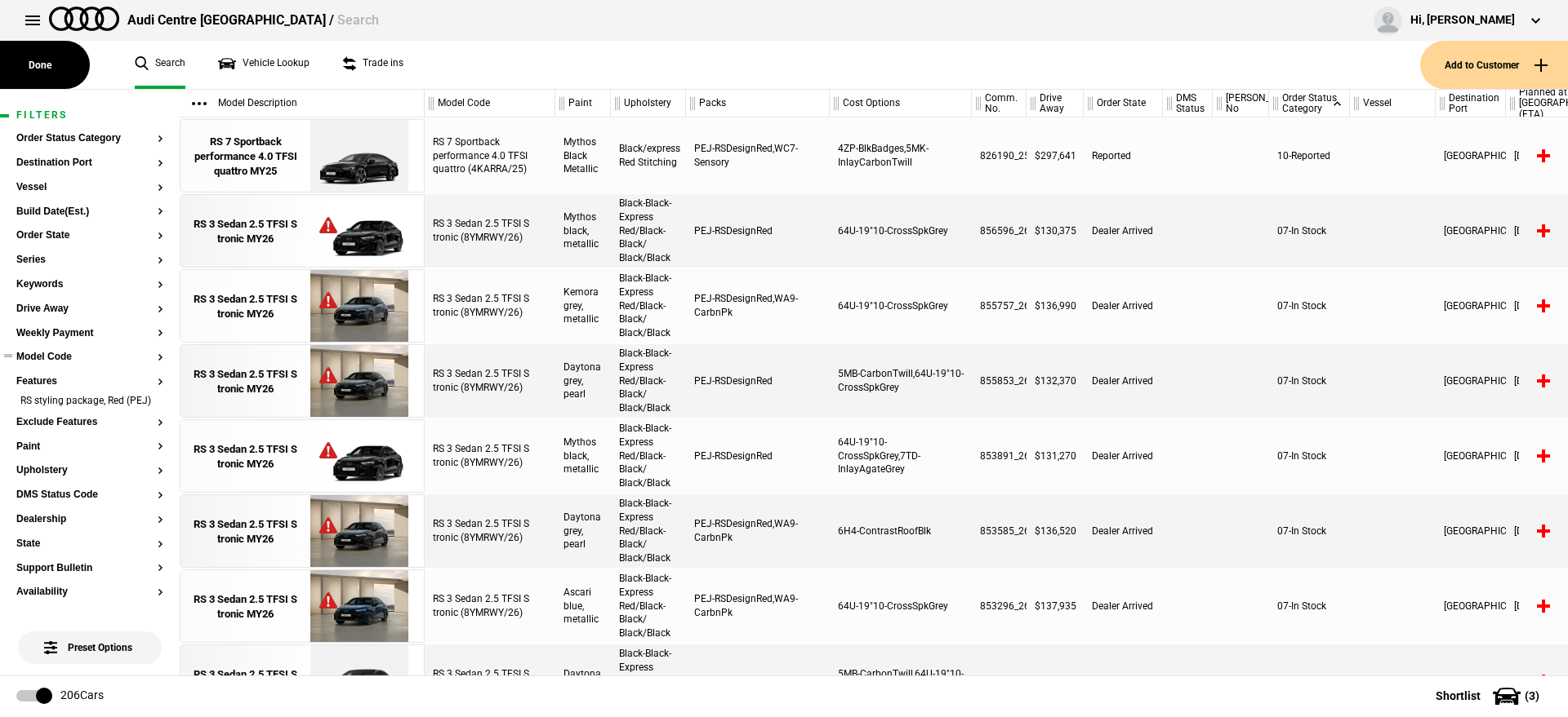
click at [70, 357] on button "Model Code" at bounding box center [90, 357] width 147 height 11
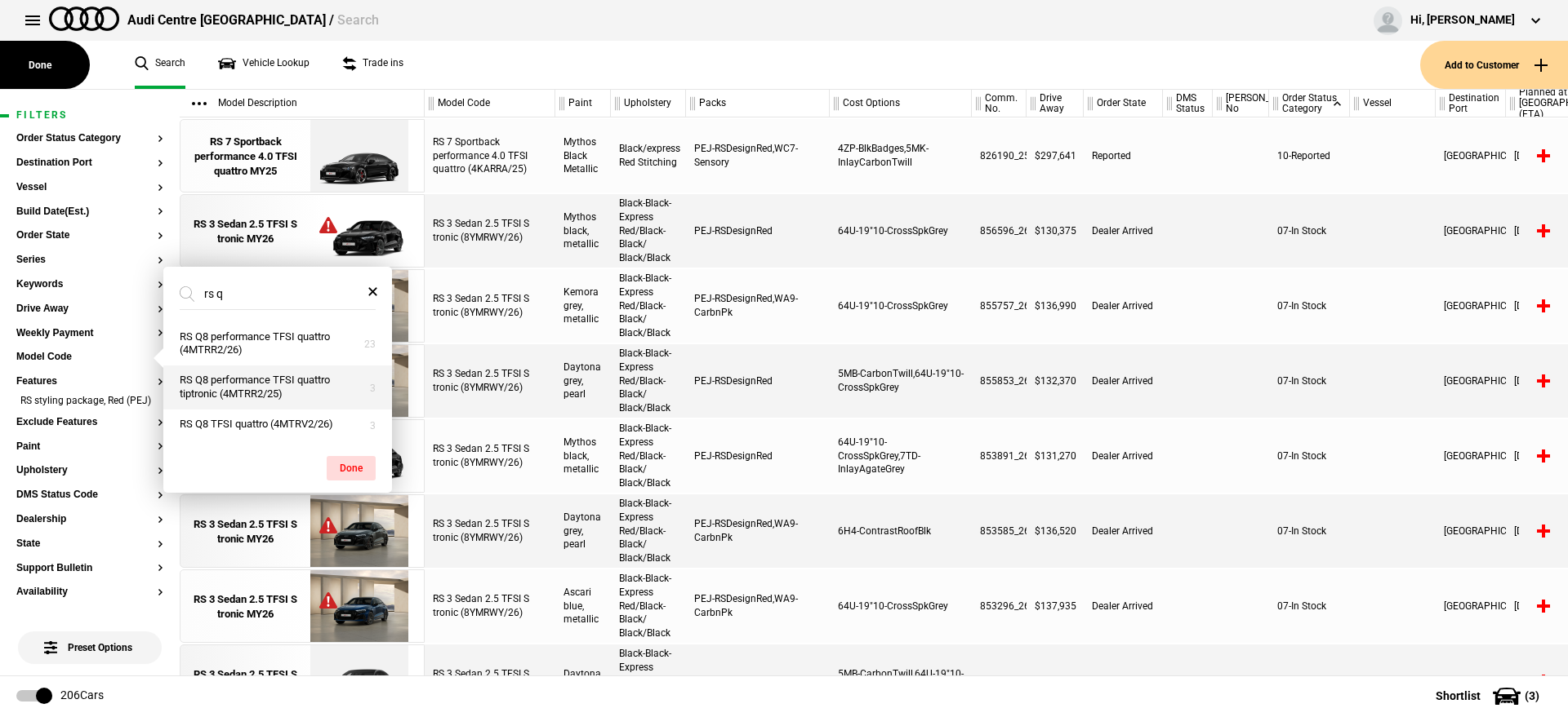
type input "rs q"
click at [314, 394] on button "RS Q8 performance TFSI quattro tiptronic (4MTRR2/25)" at bounding box center [277, 387] width 229 height 44
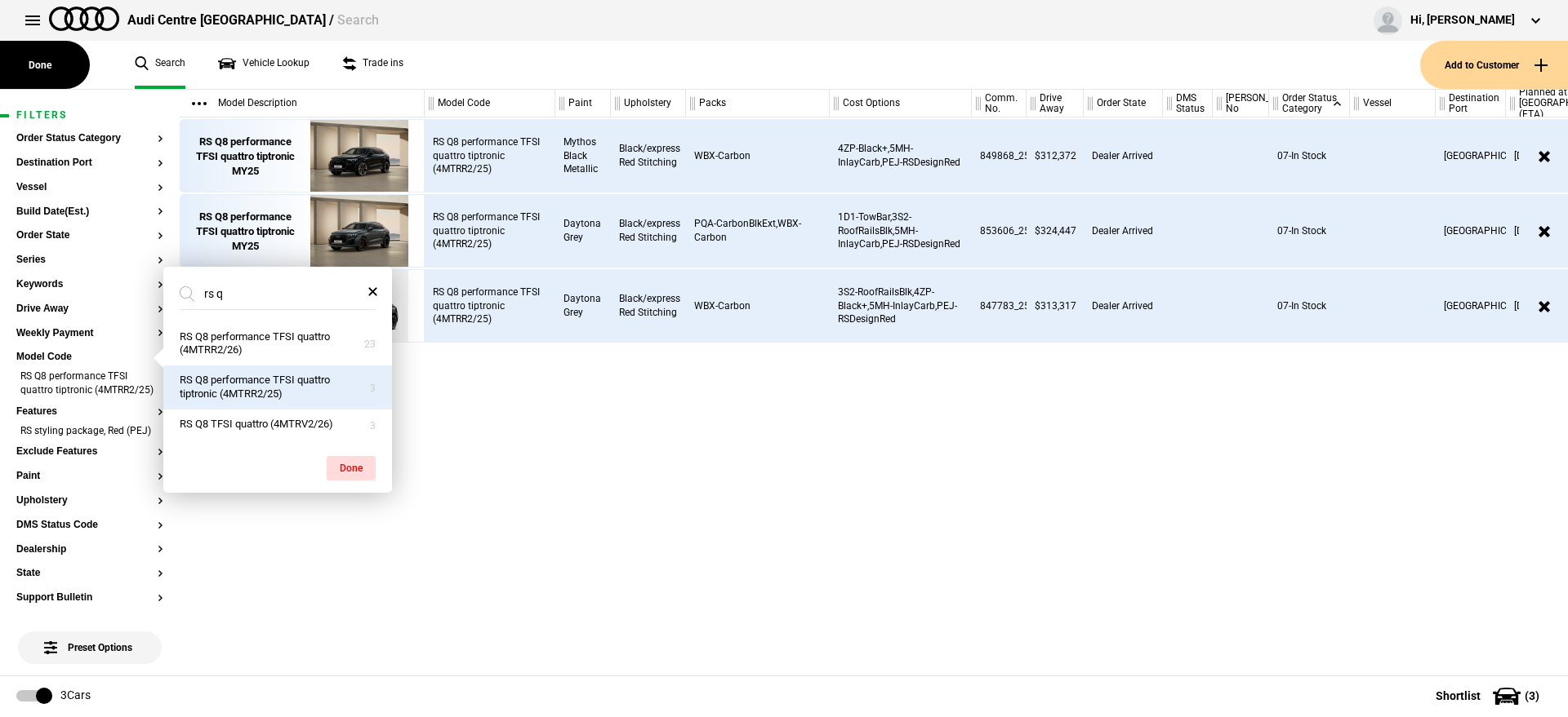
click at [956, 494] on div "RS Q8 performance TFSI quattro tiptronic (4MTRR2/25) Mythos Black Metallic Blac…" at bounding box center [996, 396] width 1143 height 558
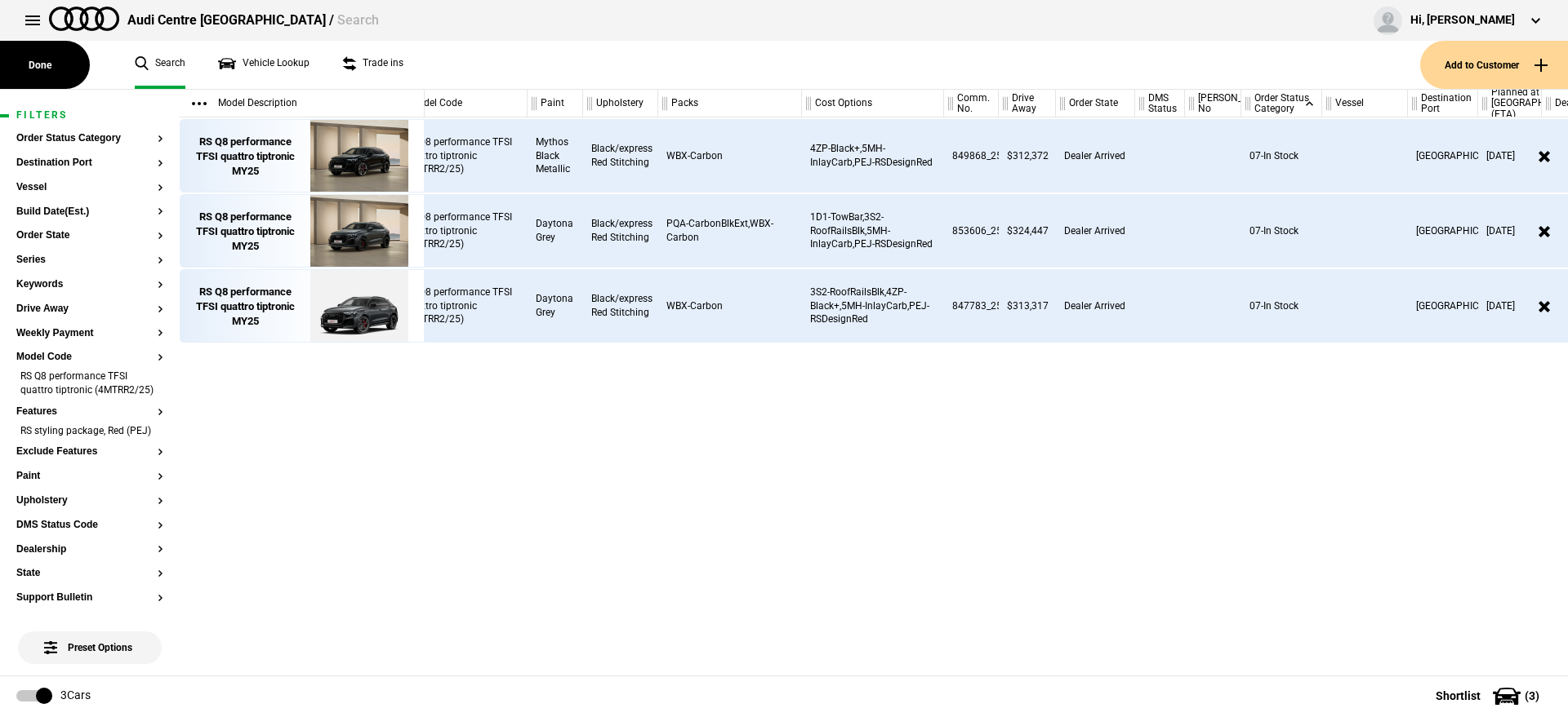
scroll to position [0, 28]
